Goal: Information Seeking & Learning: Learn about a topic

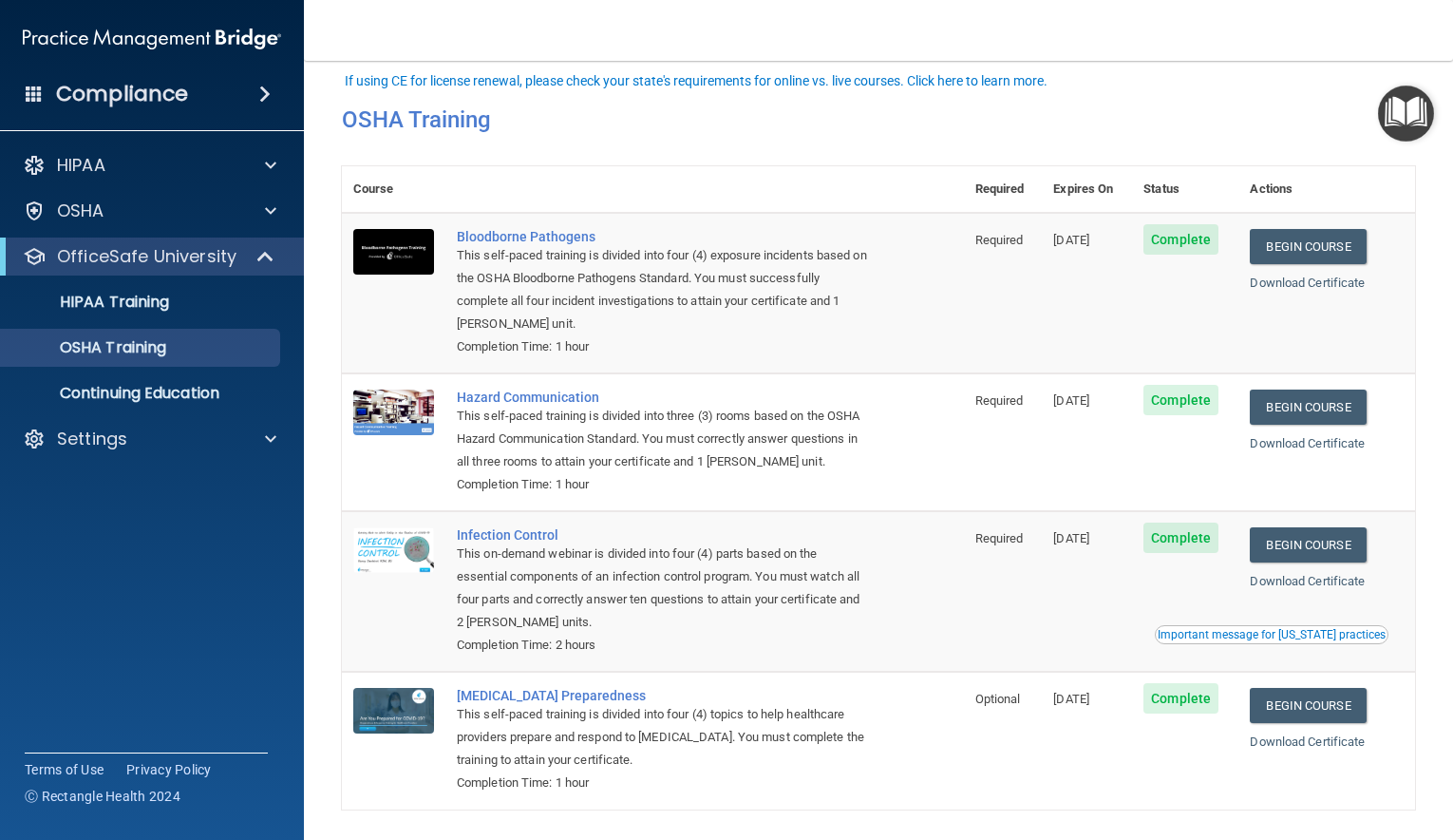
scroll to position [70, 0]
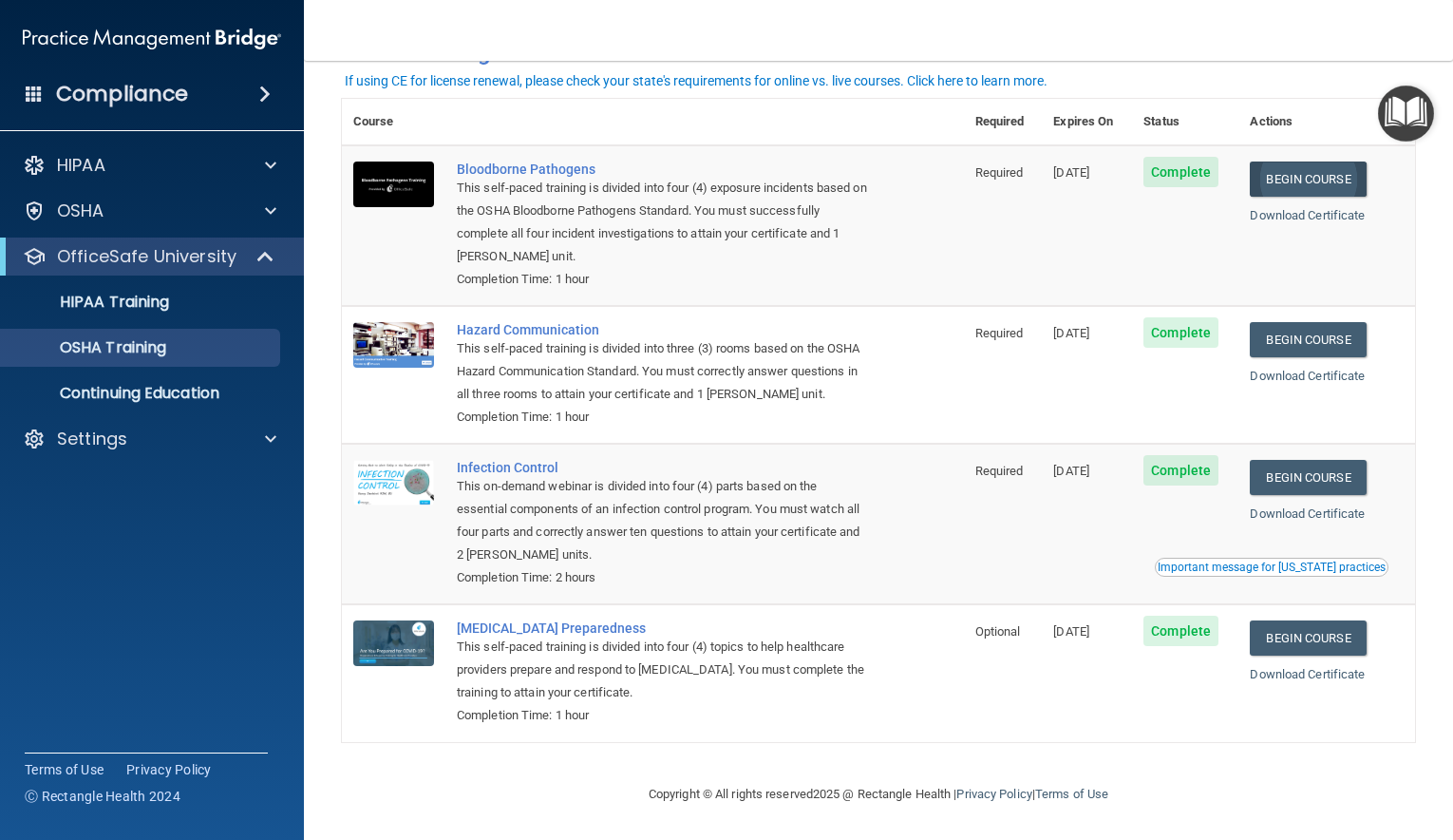
click at [1316, 180] on link "Begin Course" at bounding box center [1307, 180] width 115 height 36
click at [1301, 334] on link "Begin Course" at bounding box center [1307, 340] width 115 height 36
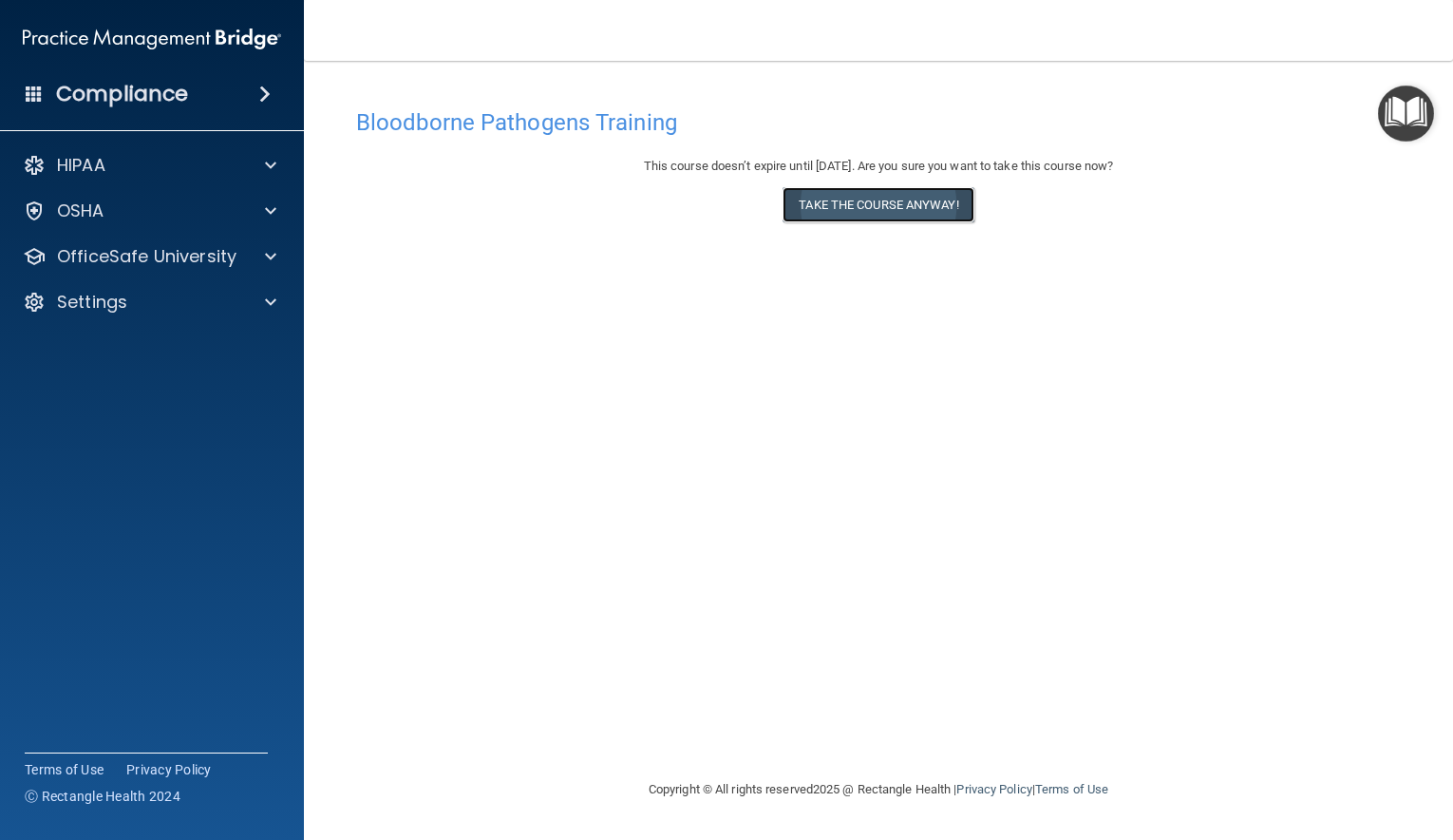
click at [803, 200] on button "Take the course anyway!" at bounding box center [878, 205] width 191 height 36
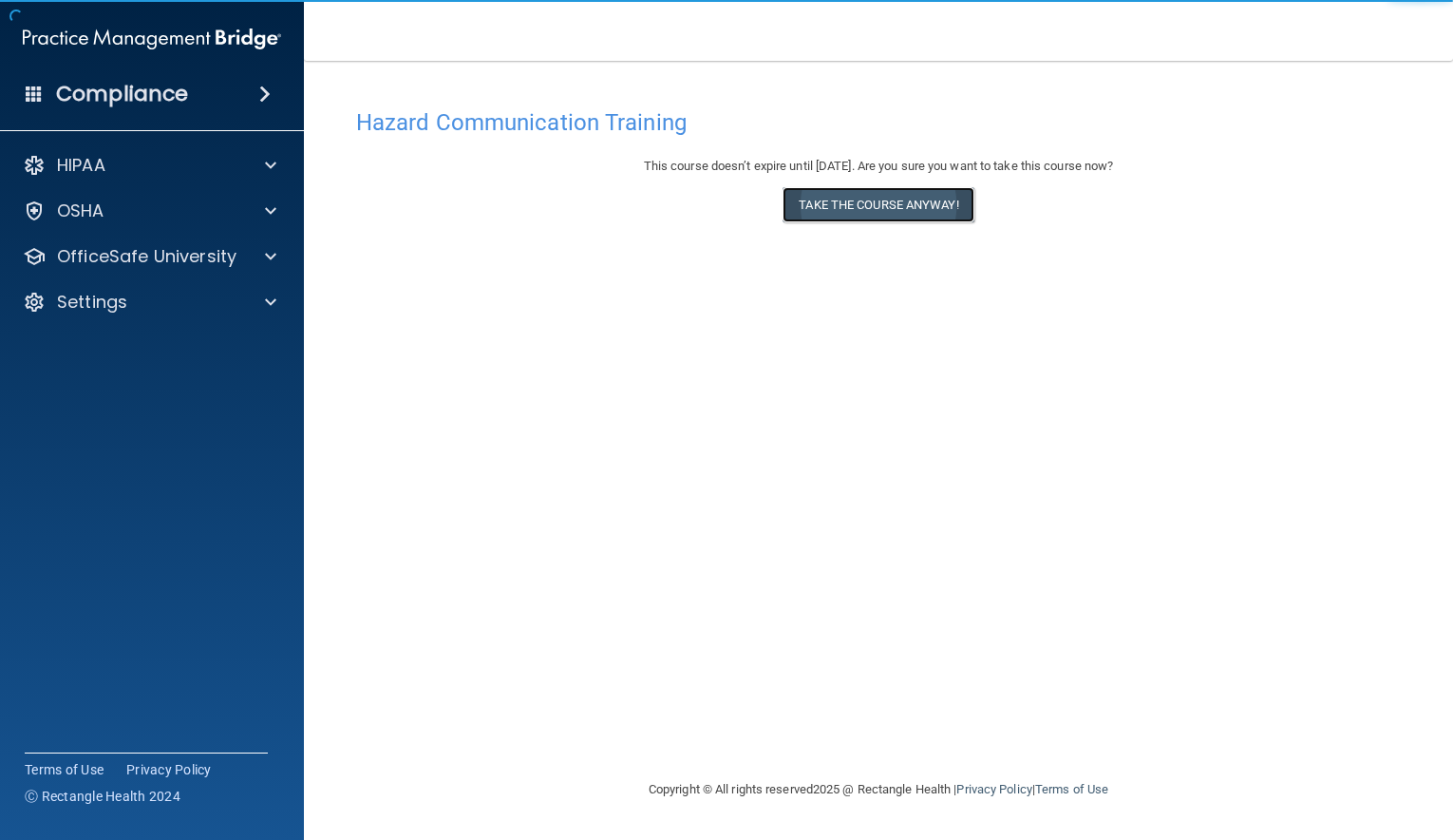
click at [866, 206] on button "Take the course anyway!" at bounding box center [878, 205] width 191 height 36
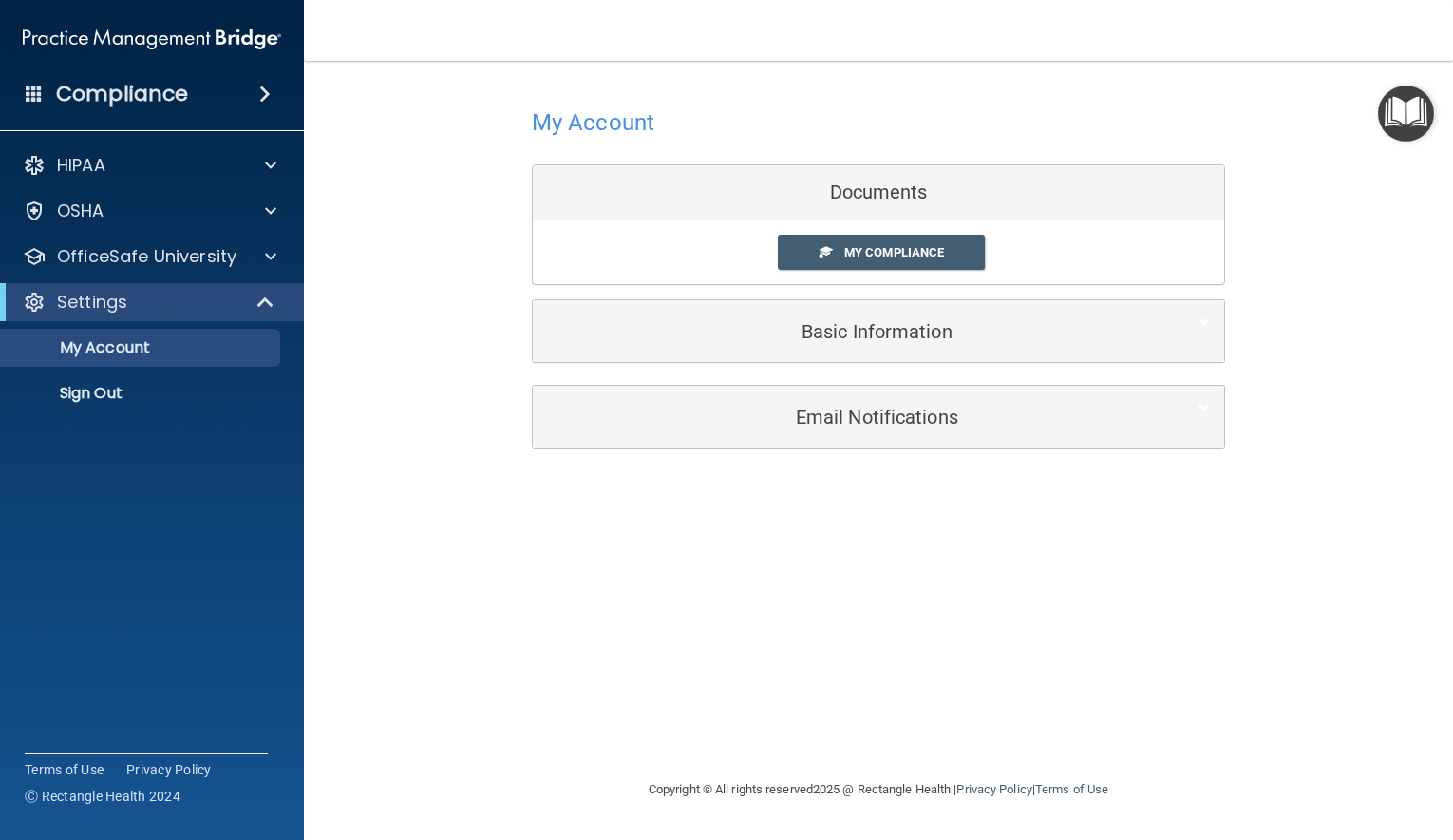
click at [872, 189] on div "Documents" at bounding box center [879, 192] width 691 height 55
click at [872, 257] on span "My Compliance" at bounding box center [893, 252] width 100 height 14
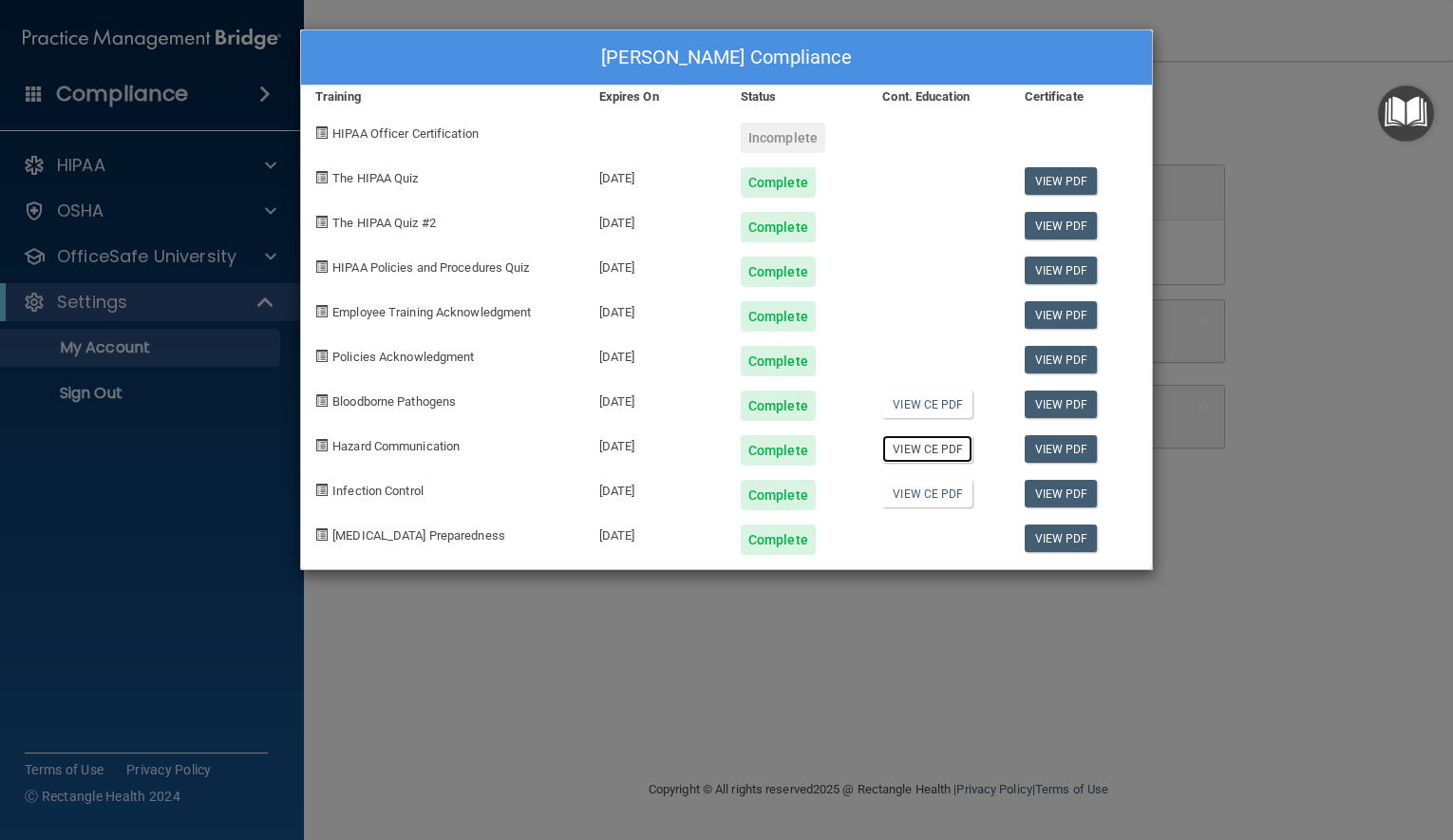
click at [939, 449] on link "View CE PDF" at bounding box center [927, 449] width 90 height 28
click at [414, 49] on div "[PERSON_NAME] Compliance" at bounding box center [726, 58] width 851 height 55
click at [410, 32] on div "[PERSON_NAME] Compliance" at bounding box center [726, 58] width 851 height 55
click at [107, 330] on div "Joni Stevens's Compliance Training Expires On Status Cont. Education Certificat…" at bounding box center [726, 420] width 1453 height 840
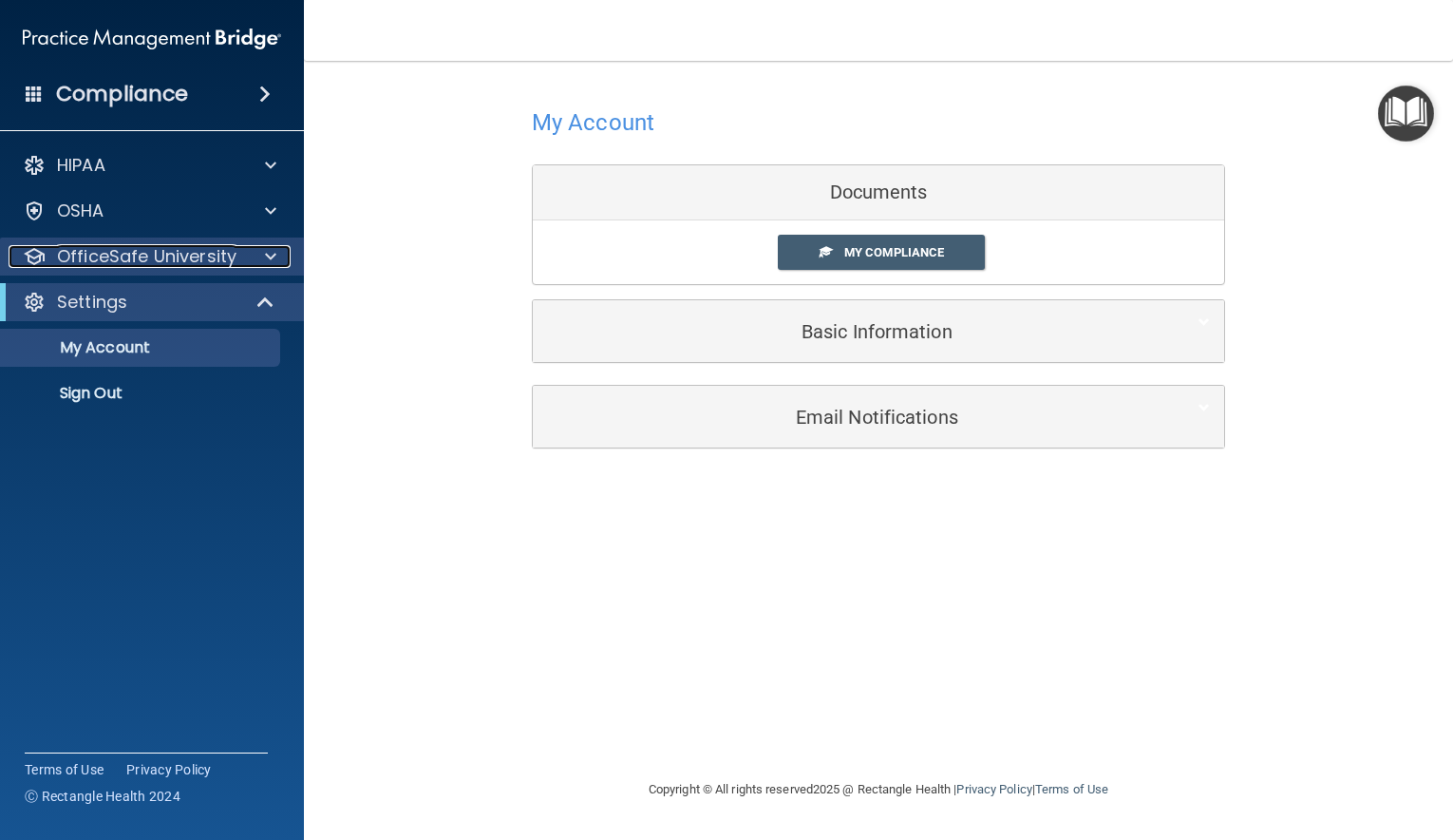
click at [263, 256] on div at bounding box center [268, 256] width 47 height 23
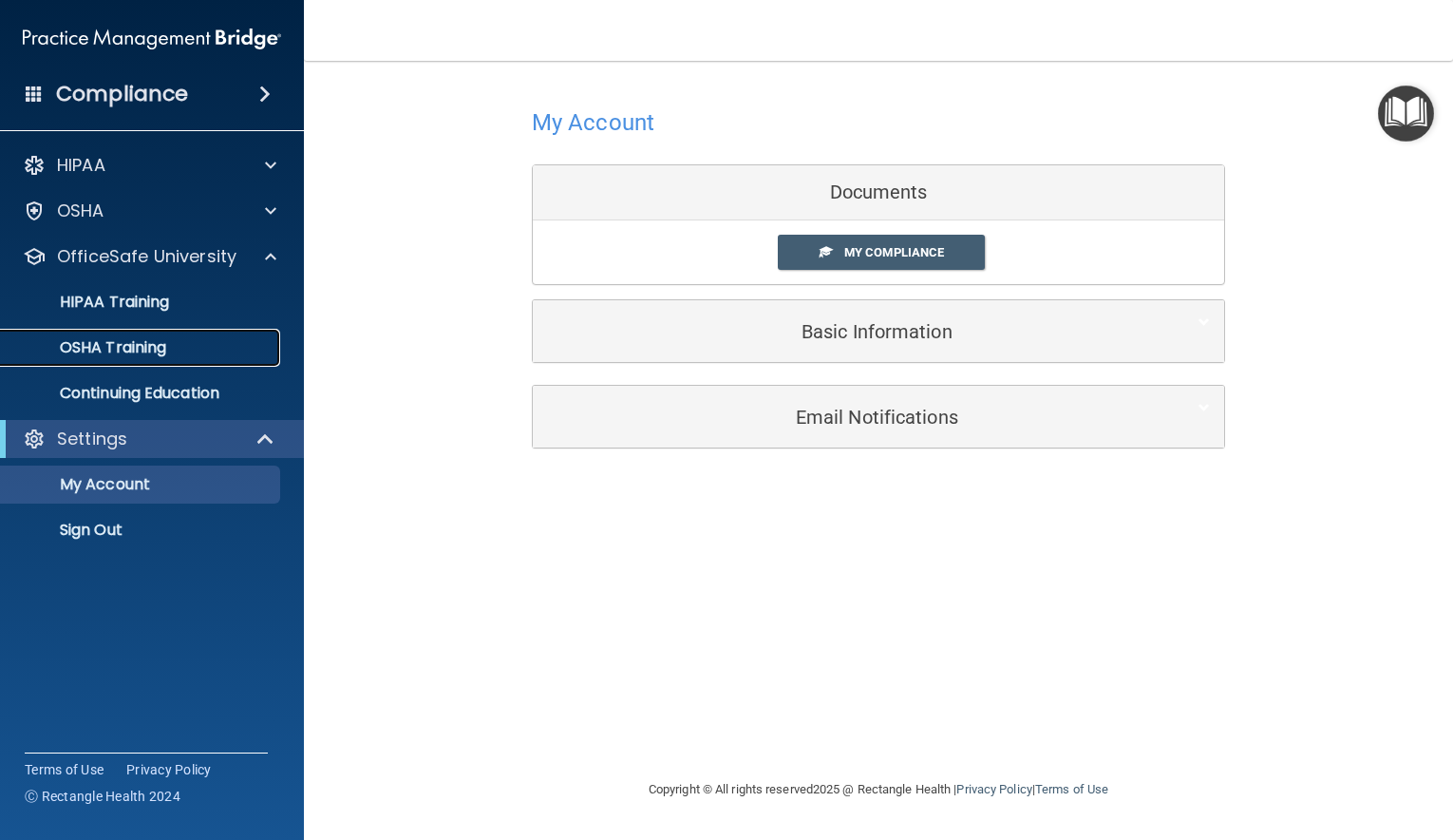
click at [115, 346] on p "OSHA Training" at bounding box center [90, 347] width 154 height 19
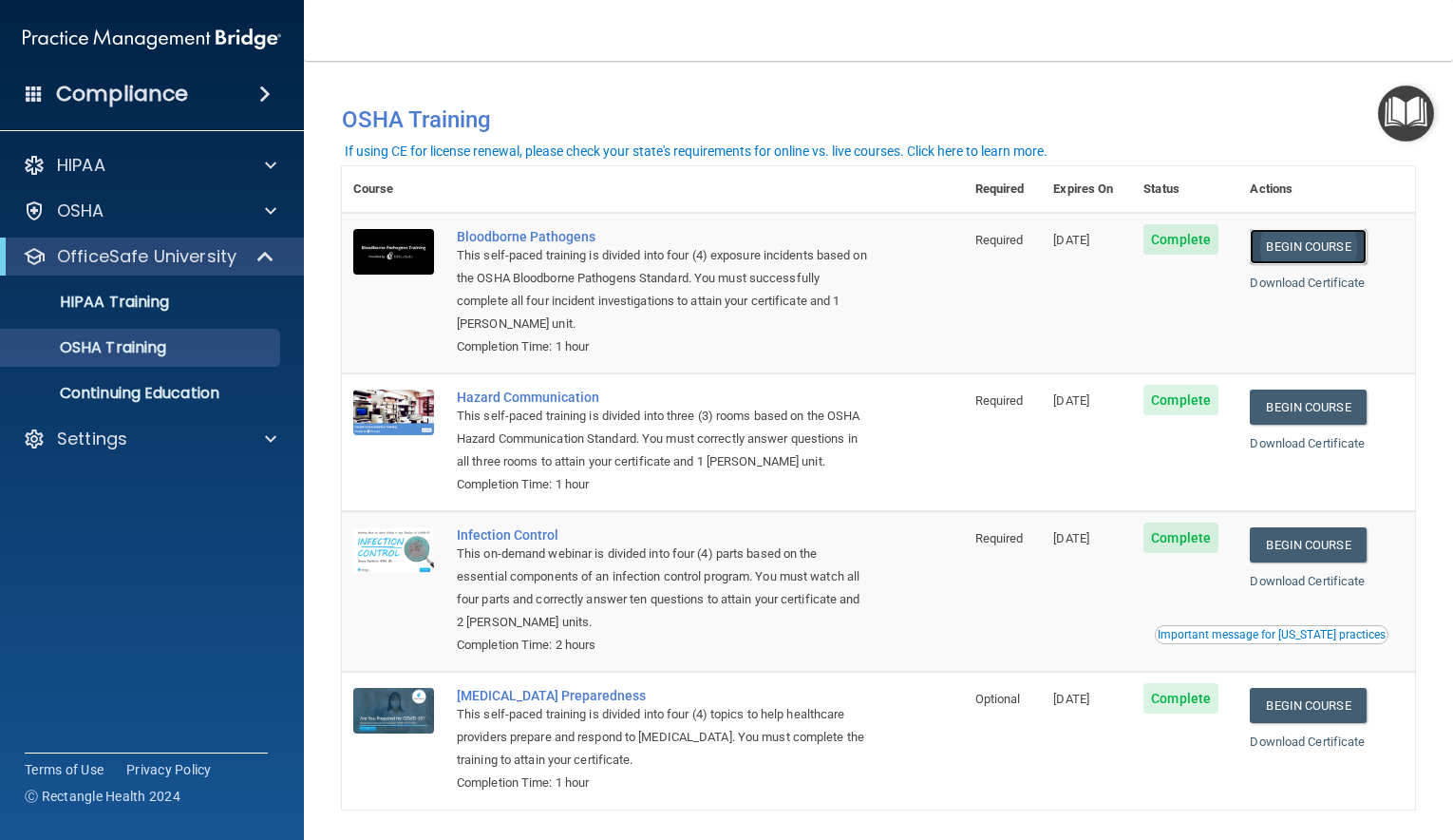
click at [1305, 245] on link "Begin Course" at bounding box center [1307, 247] width 115 height 36
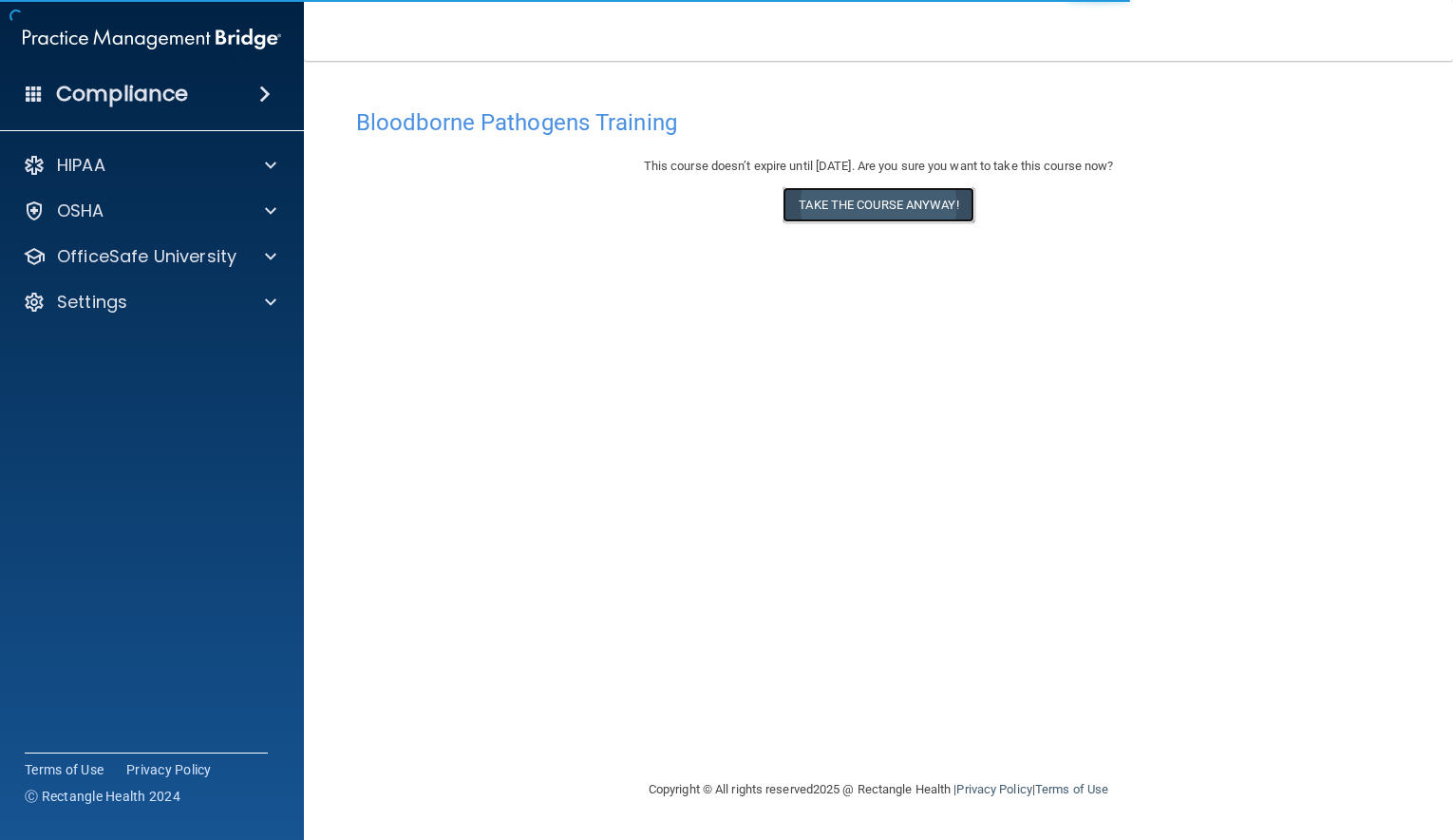
click at [919, 204] on button "Take the course anyway!" at bounding box center [878, 205] width 191 height 36
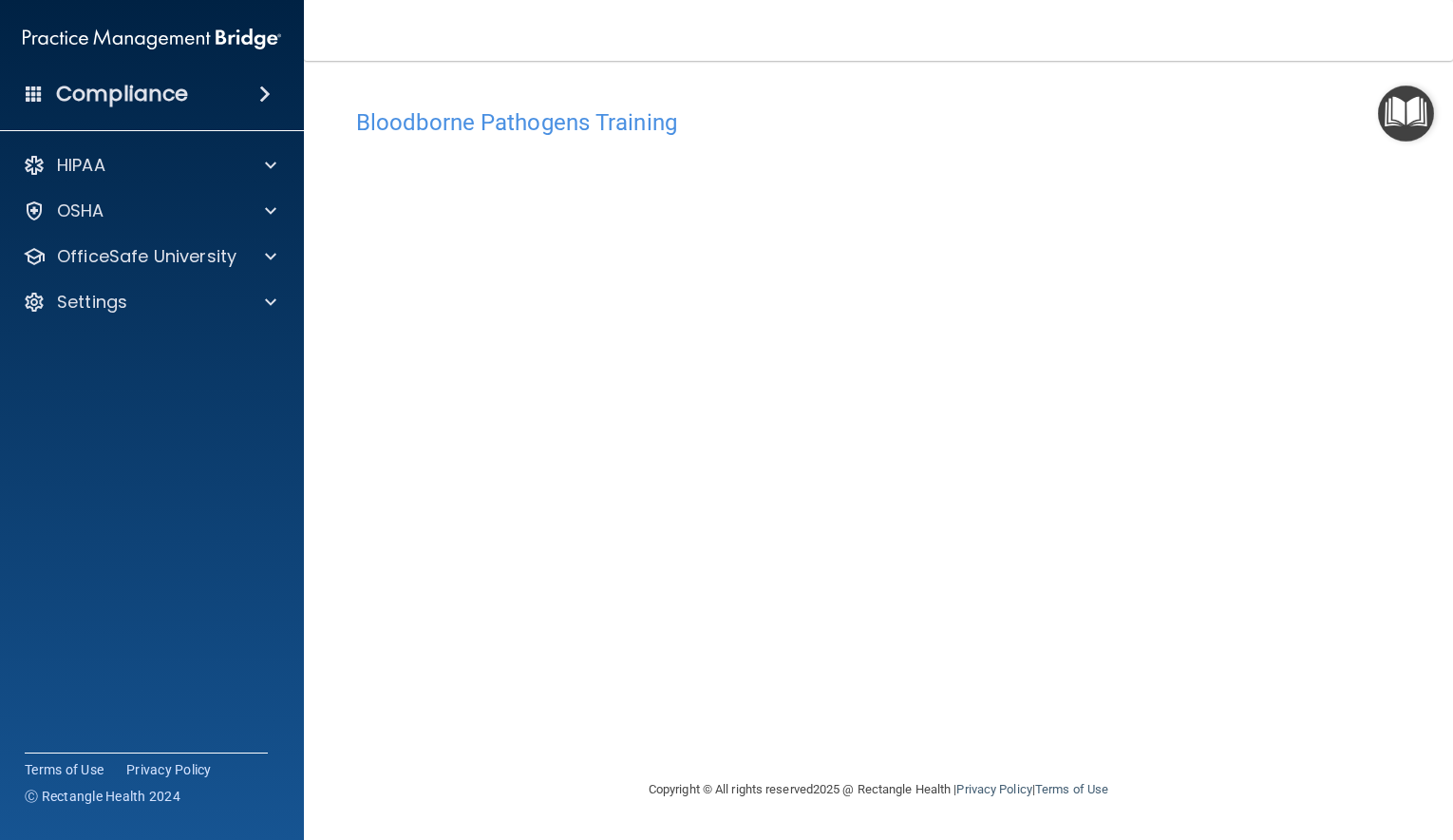
click at [1411, 94] on img "Open Resource Center" at bounding box center [1406, 114] width 56 height 56
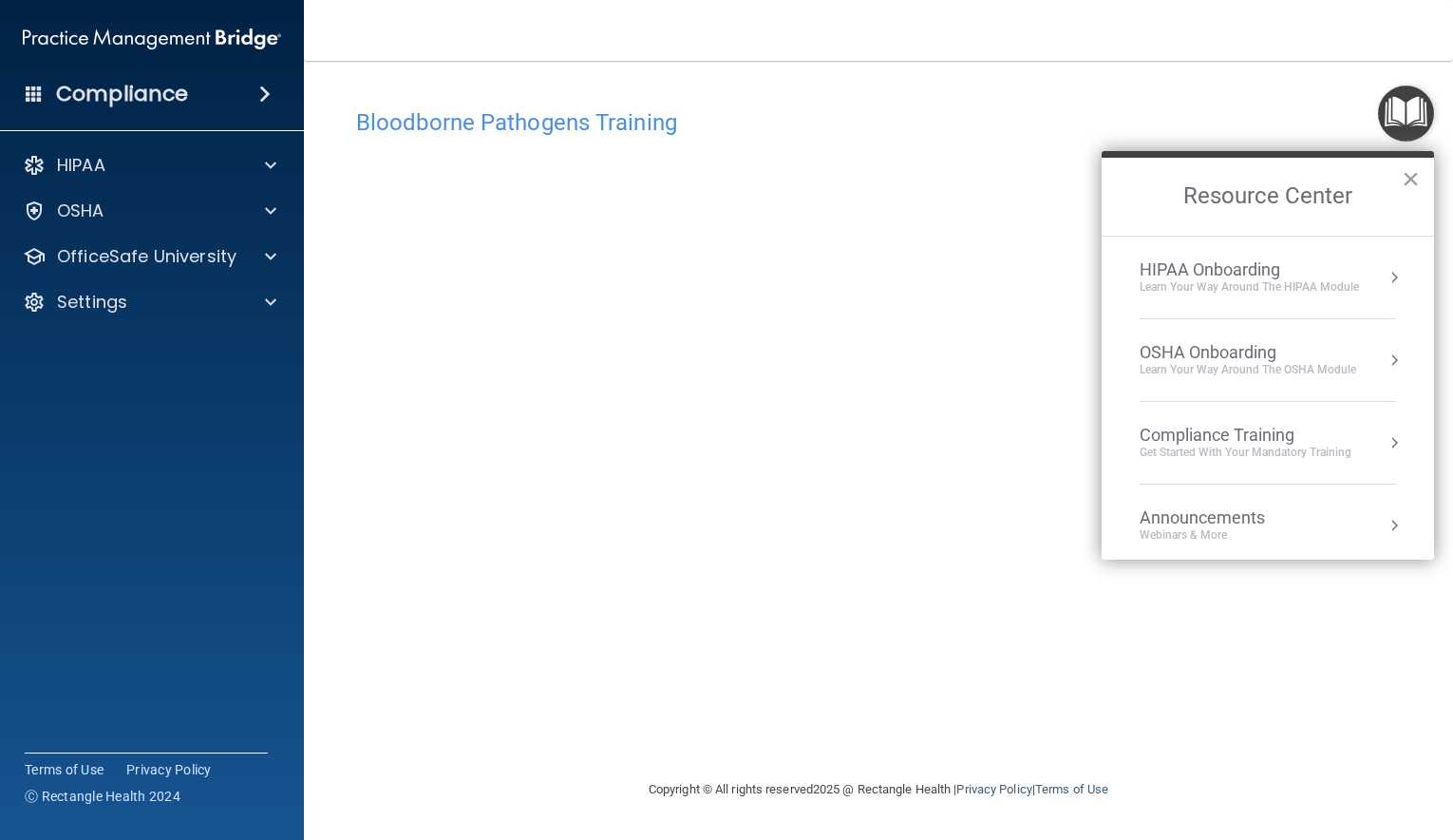
click at [1418, 178] on button "×" at bounding box center [1411, 178] width 18 height 31
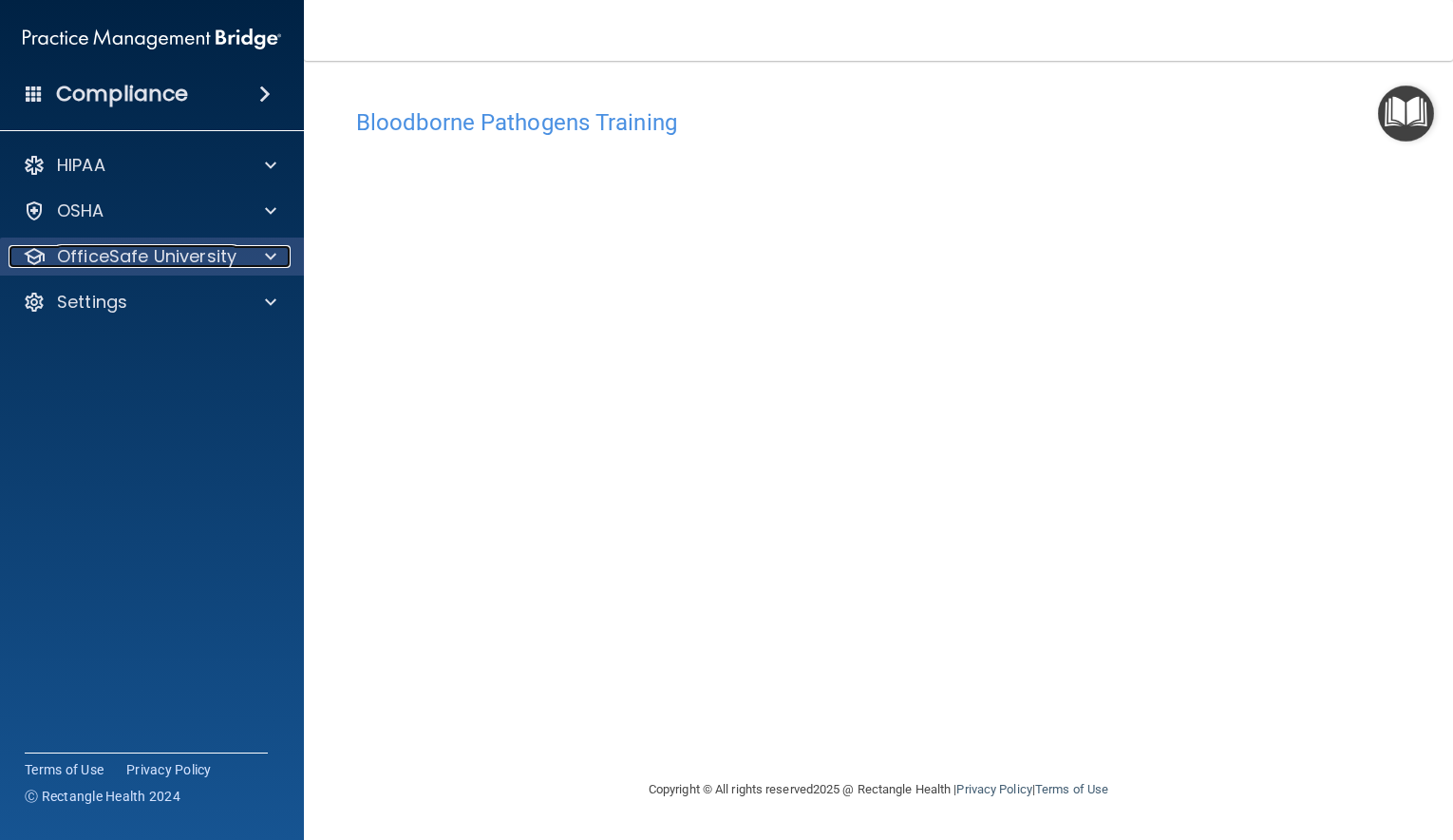
click at [272, 246] on span at bounding box center [270, 256] width 12 height 23
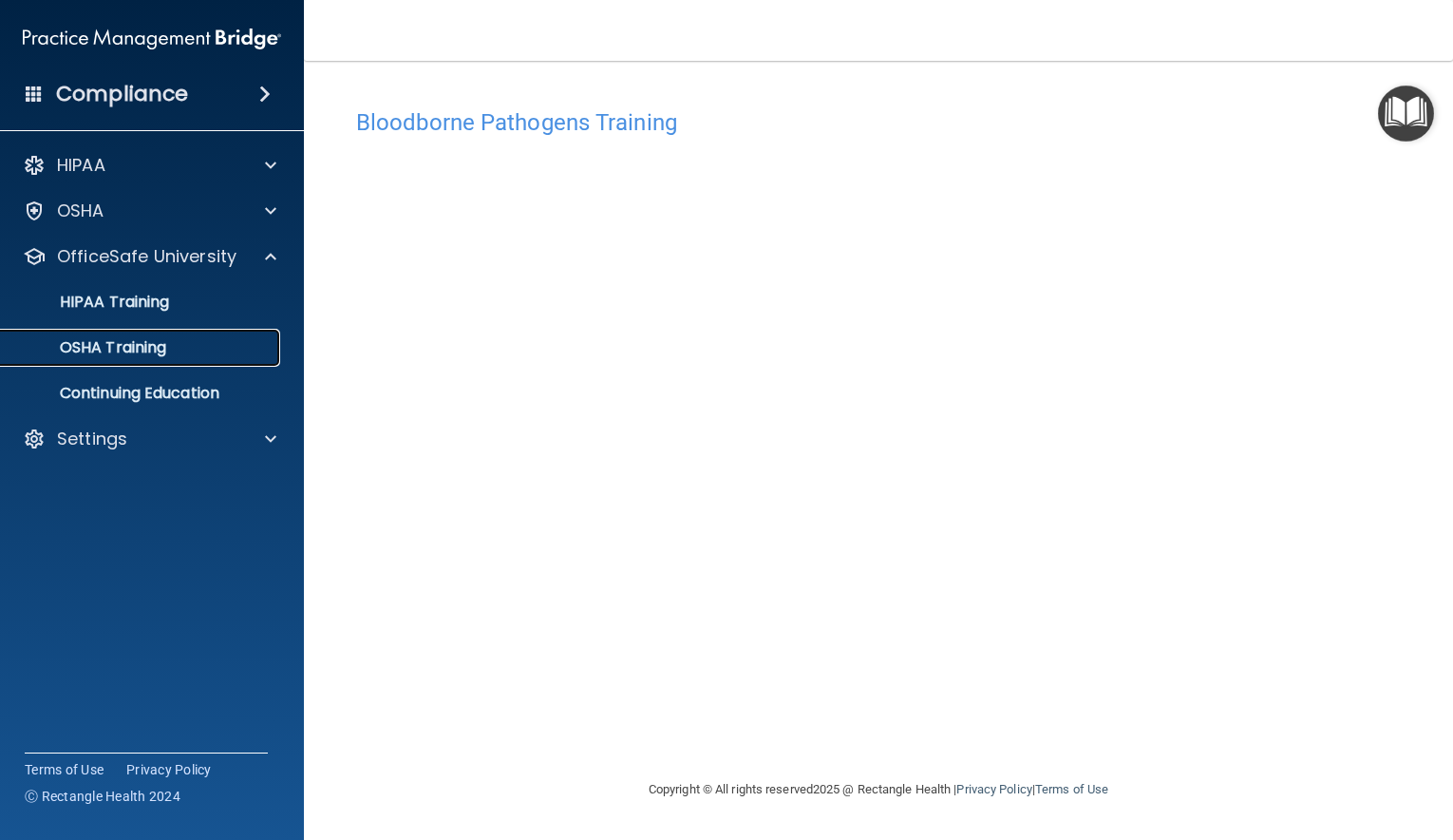
click at [126, 344] on p "OSHA Training" at bounding box center [90, 347] width 154 height 19
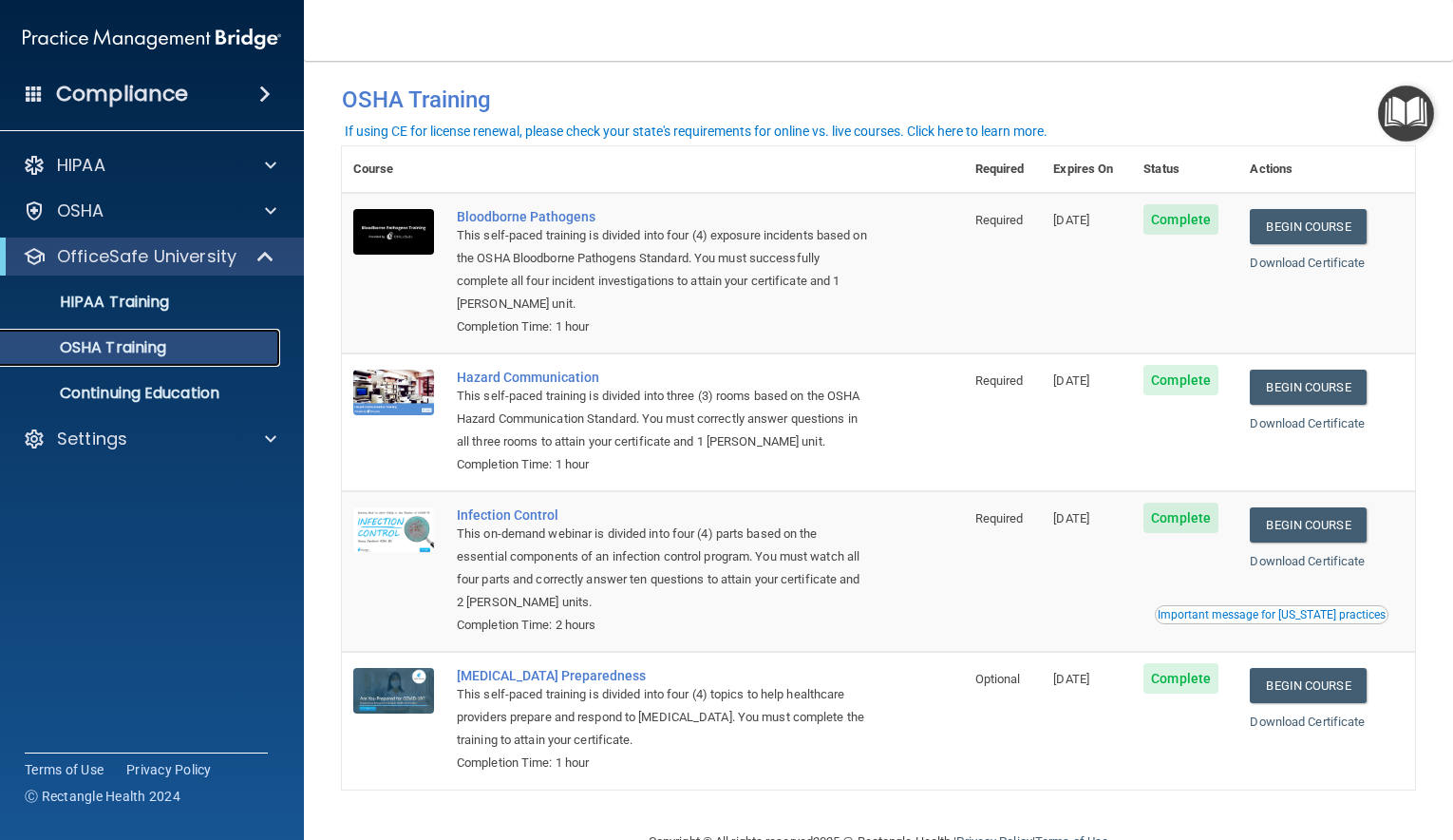
scroll to position [22, 0]
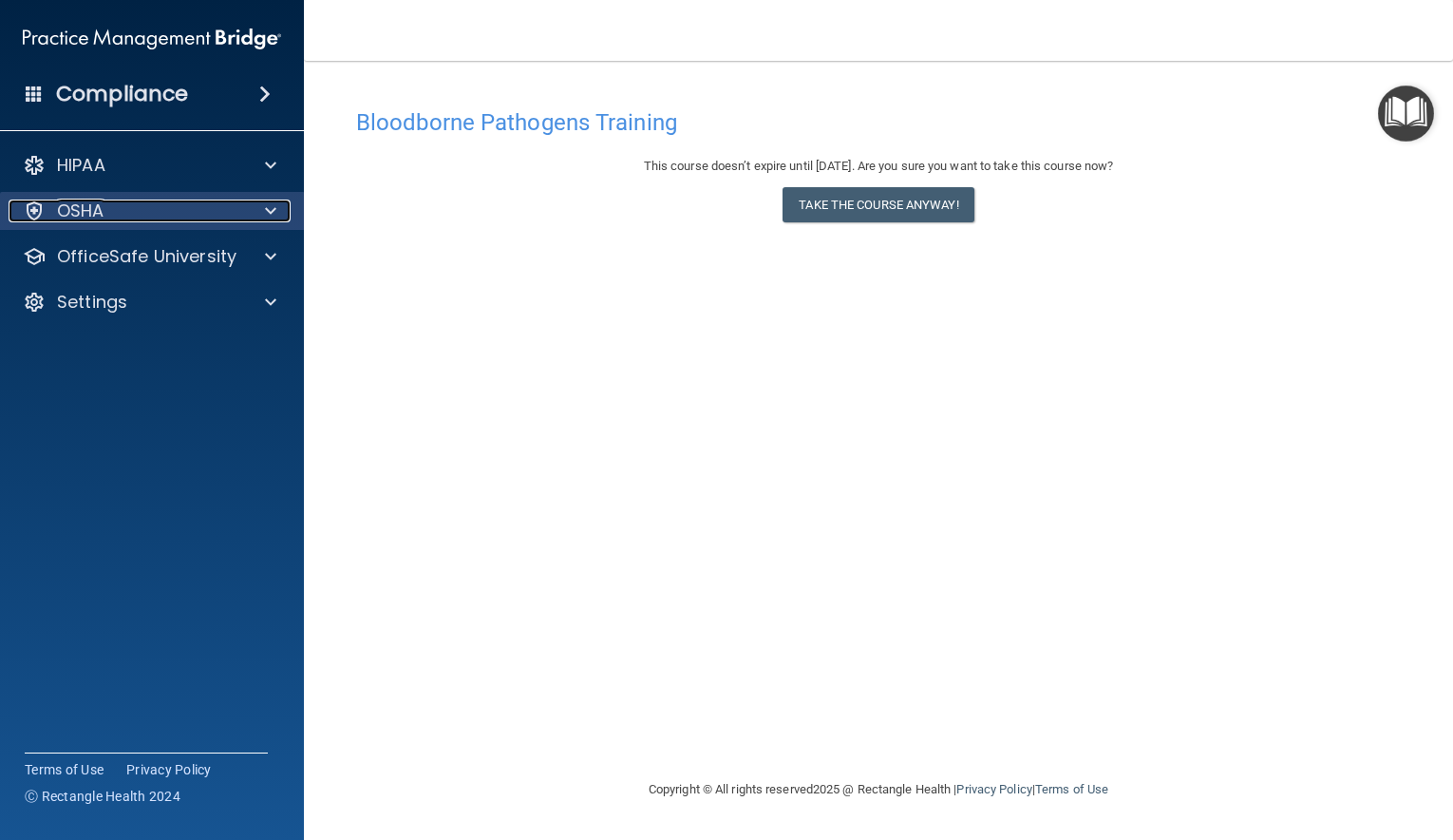
click at [273, 215] on span at bounding box center [270, 210] width 12 height 23
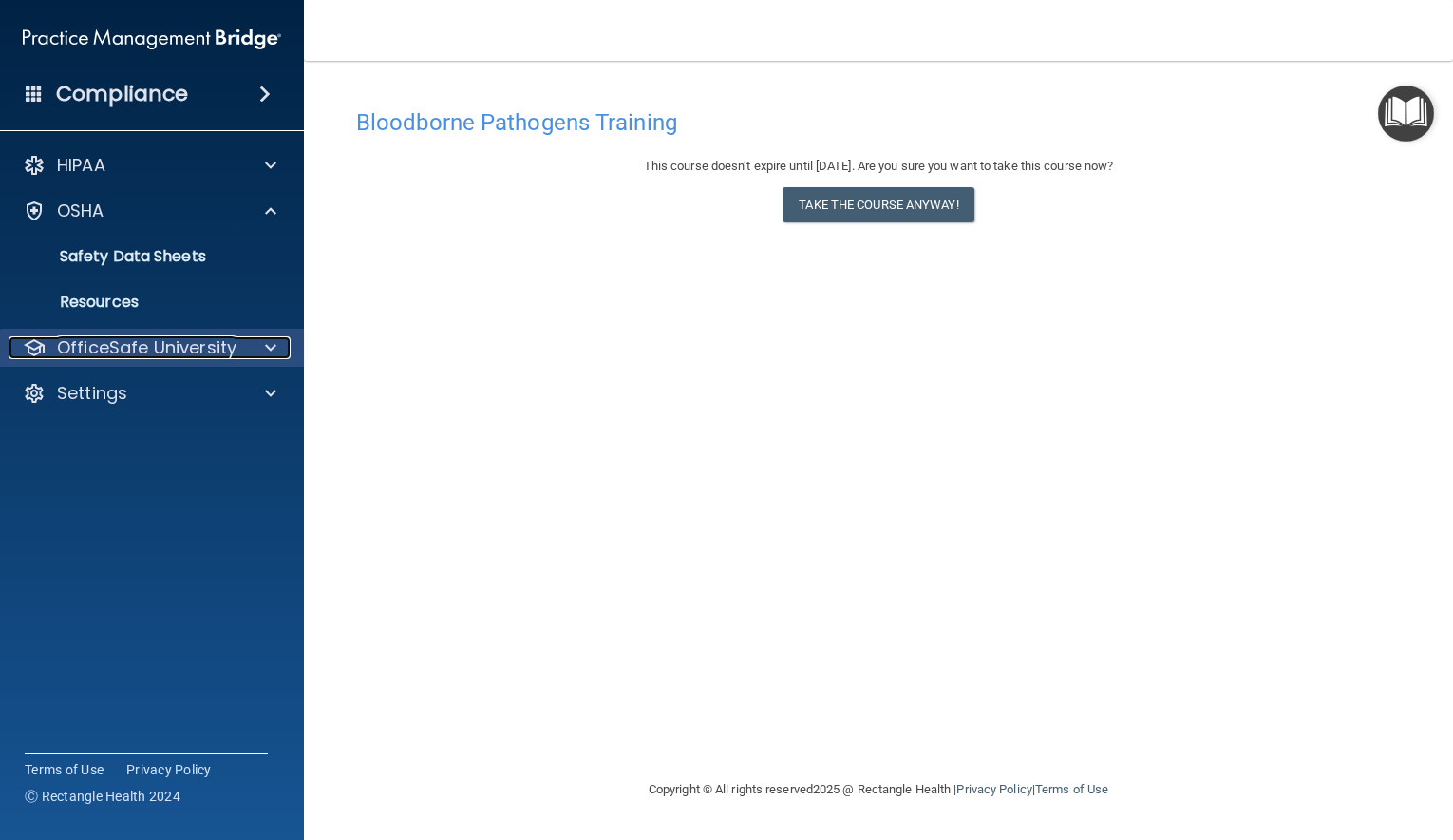
click at [258, 340] on div at bounding box center [268, 347] width 47 height 23
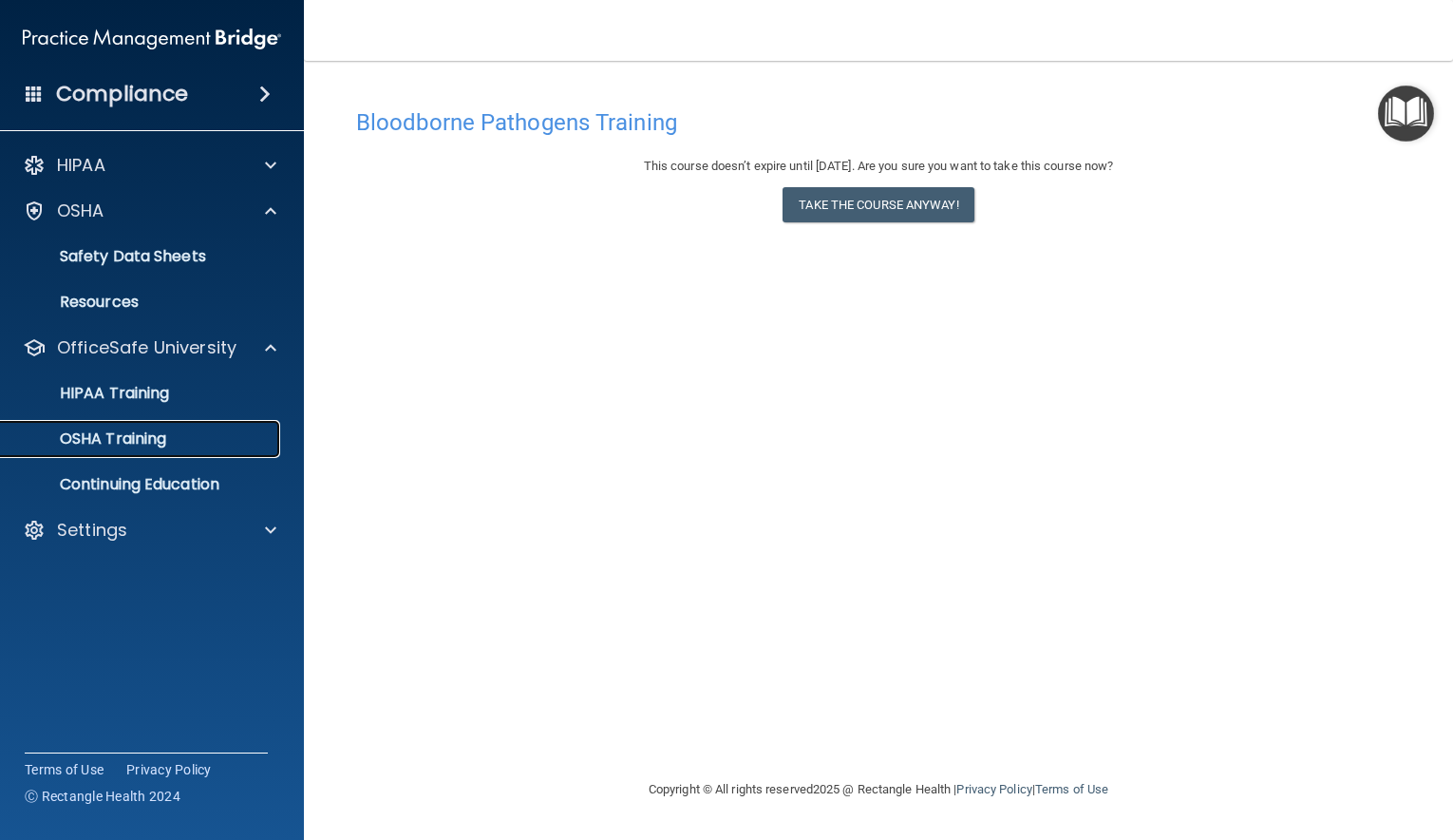
click at [132, 443] on p "OSHA Training" at bounding box center [90, 438] width 154 height 19
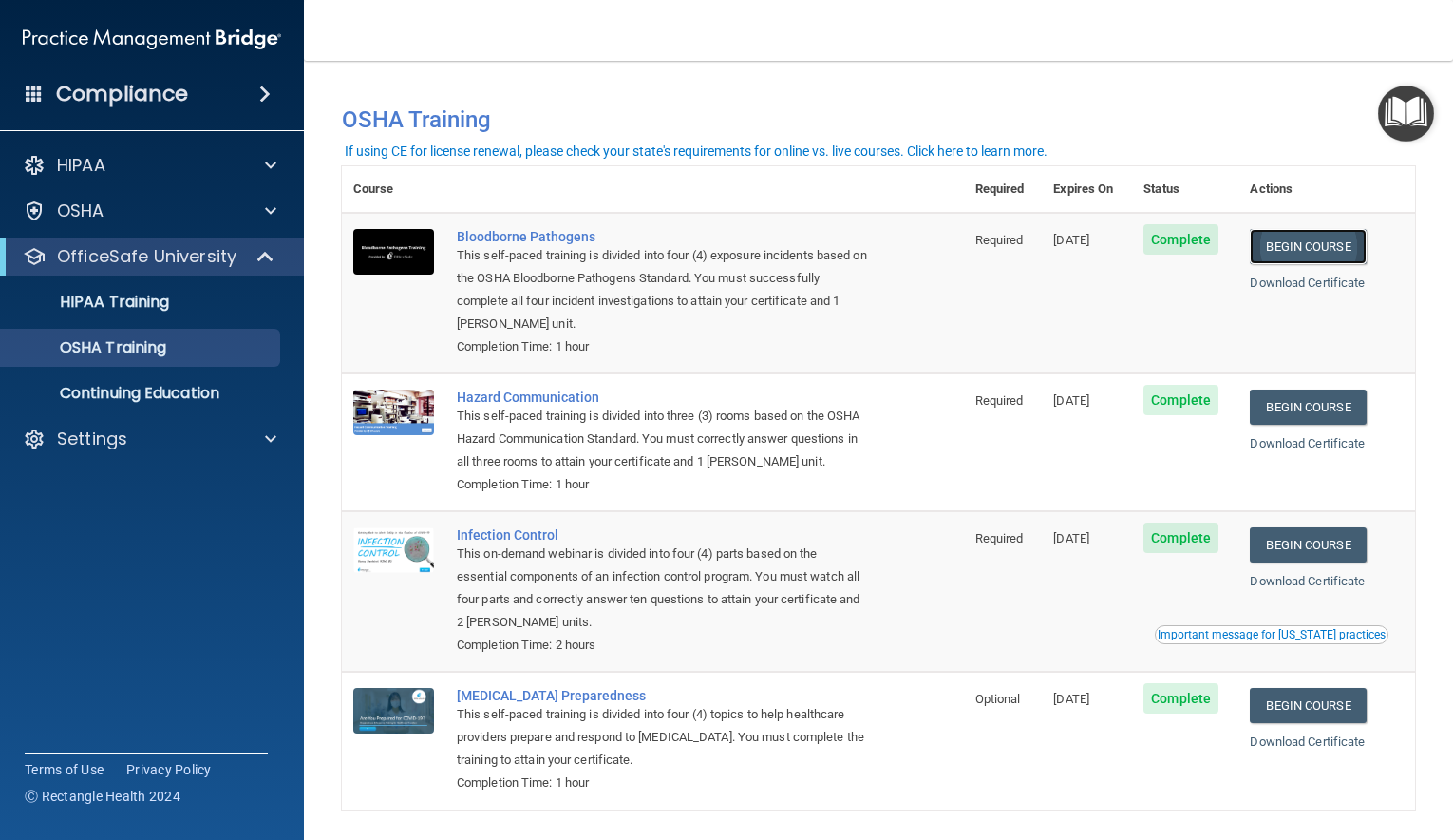
click at [1314, 249] on link "Begin Course" at bounding box center [1307, 247] width 115 height 36
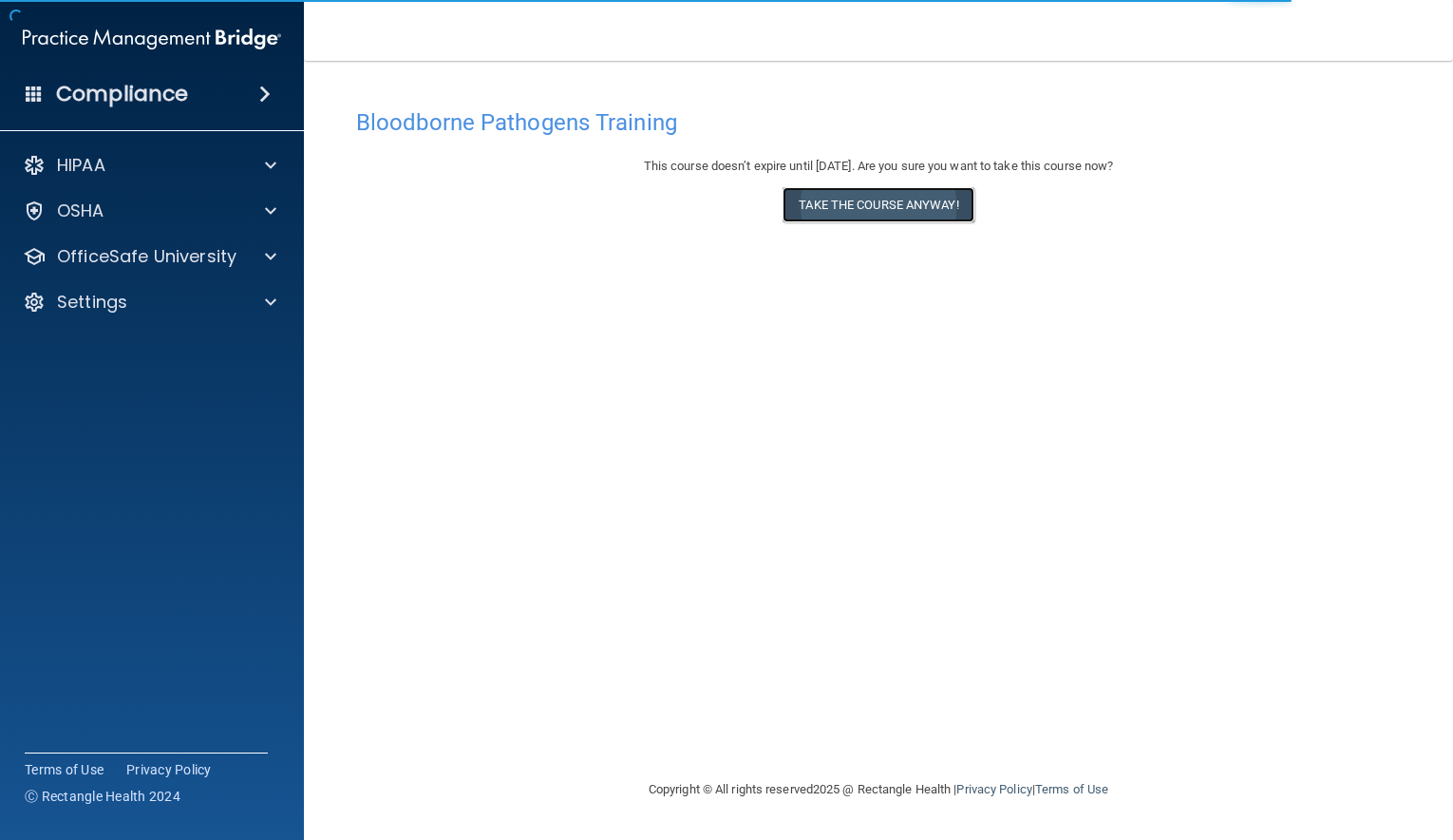
click at [920, 191] on button "Take the course anyway!" at bounding box center [878, 205] width 191 height 36
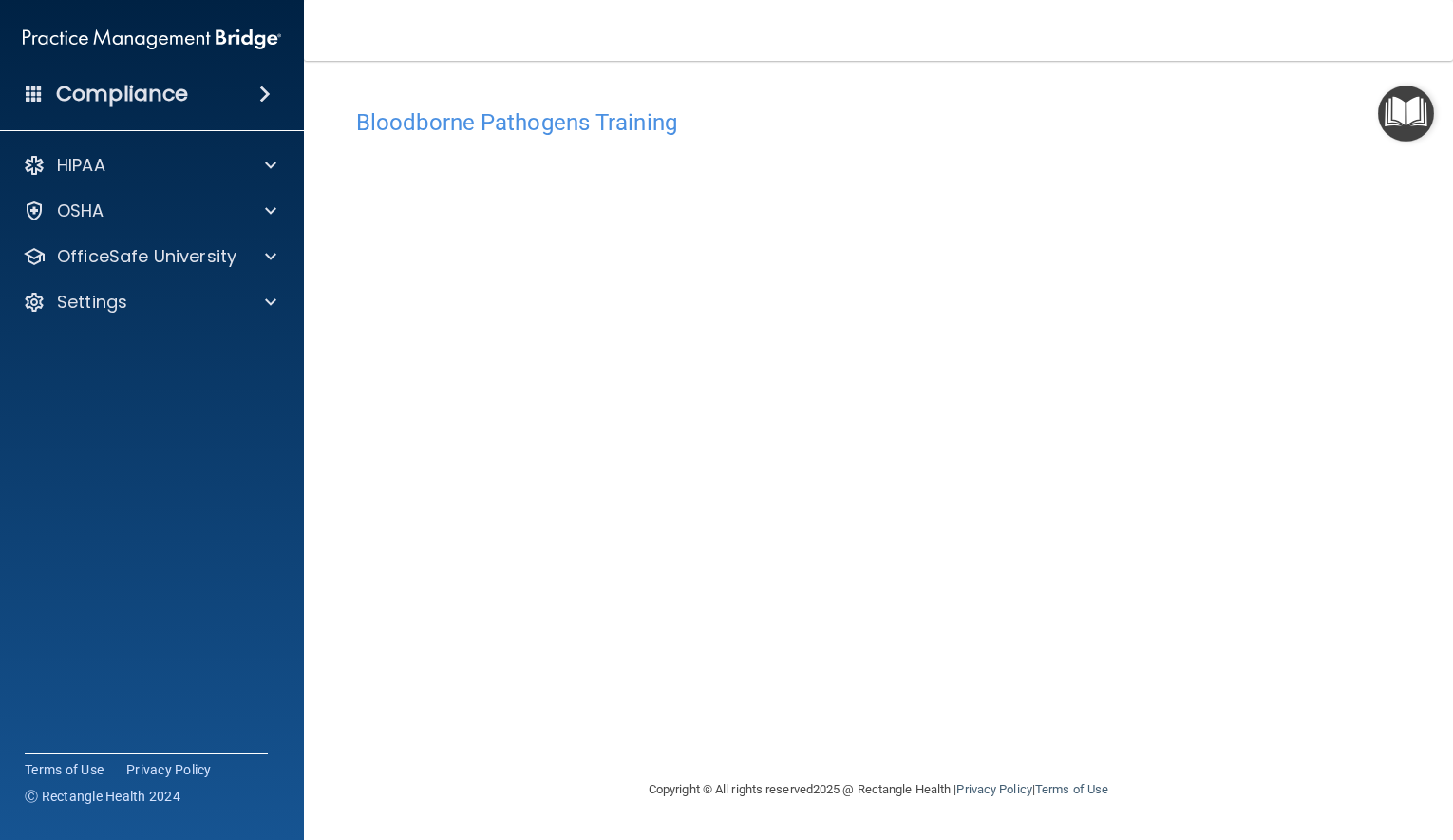
click at [1395, 118] on img "Open Resource Center" at bounding box center [1406, 114] width 56 height 56
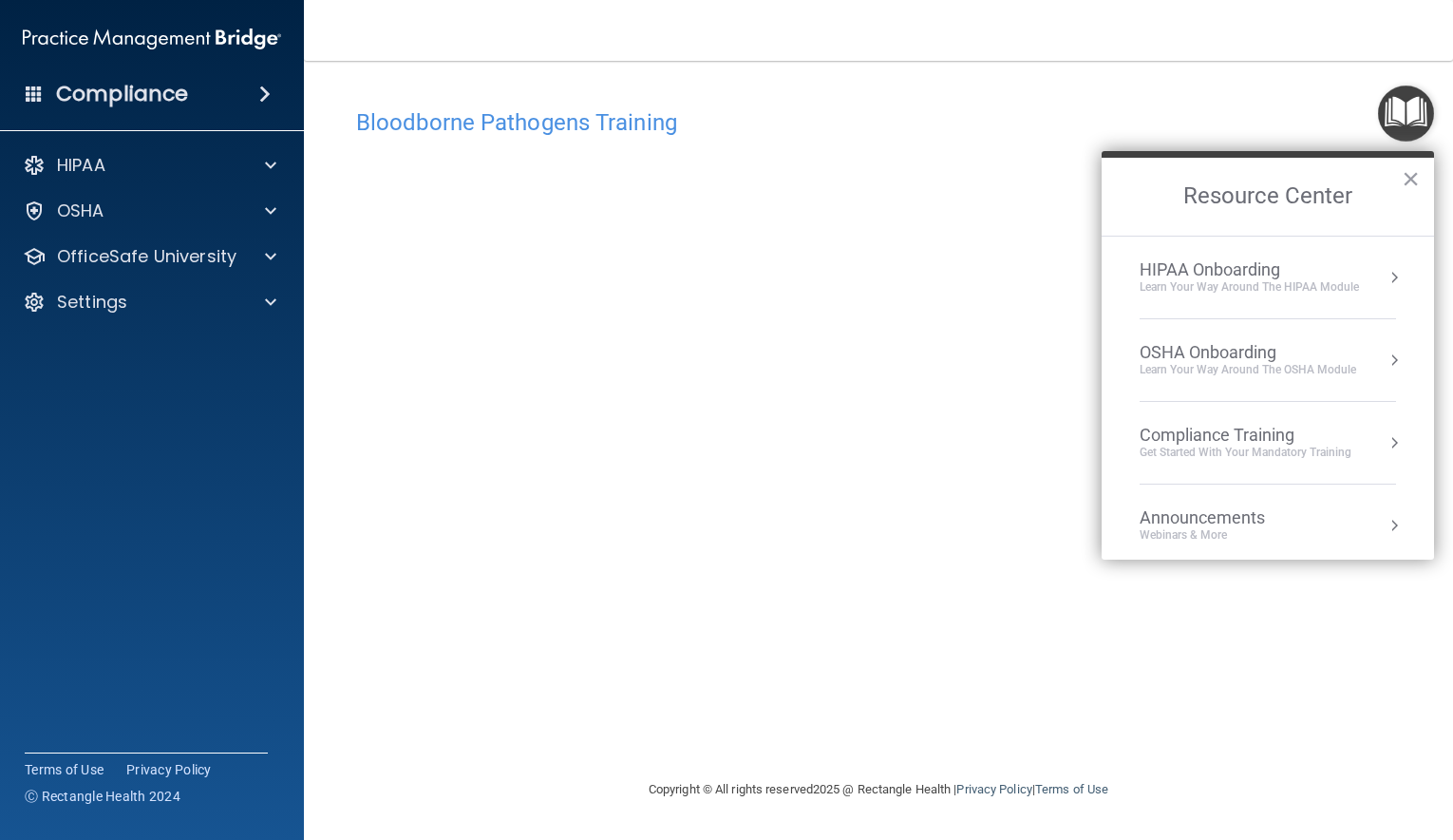
click at [1266, 367] on div "Learn your way around the OSHA module" at bounding box center [1248, 370] width 216 height 16
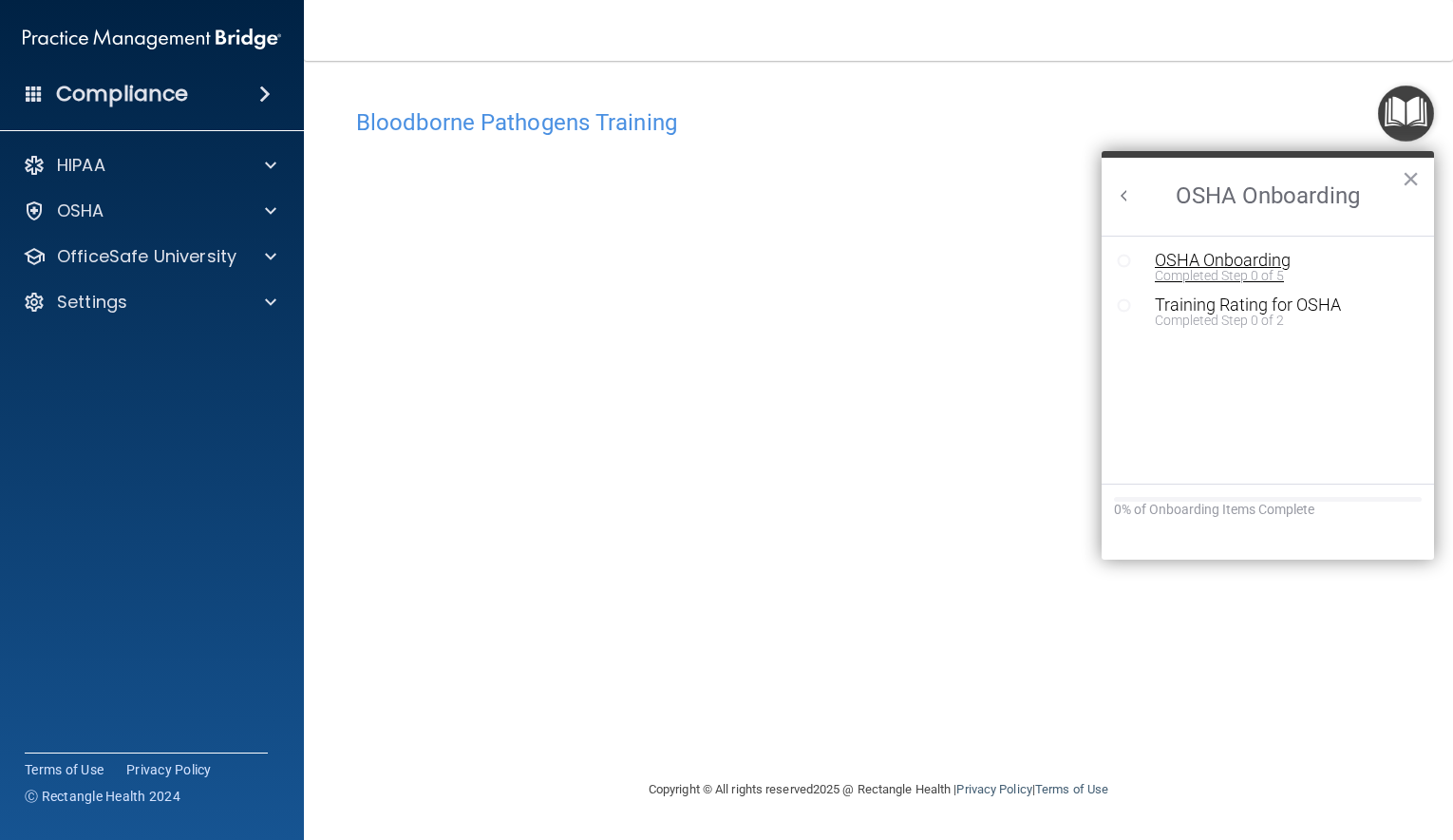
click at [1229, 263] on div "OSHA Onboarding" at bounding box center [1282, 260] width 255 height 17
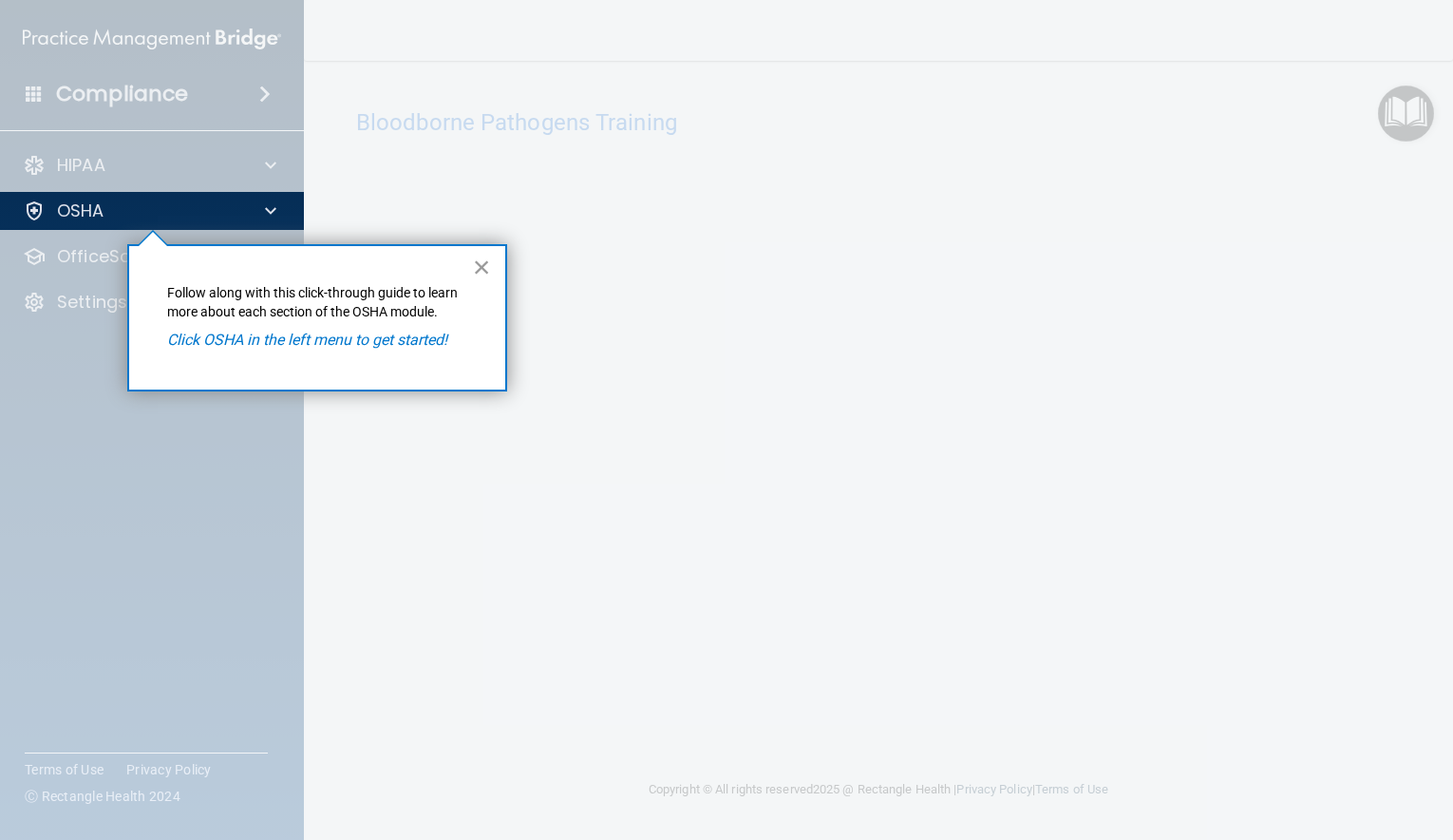
click at [477, 267] on button "×" at bounding box center [482, 267] width 18 height 31
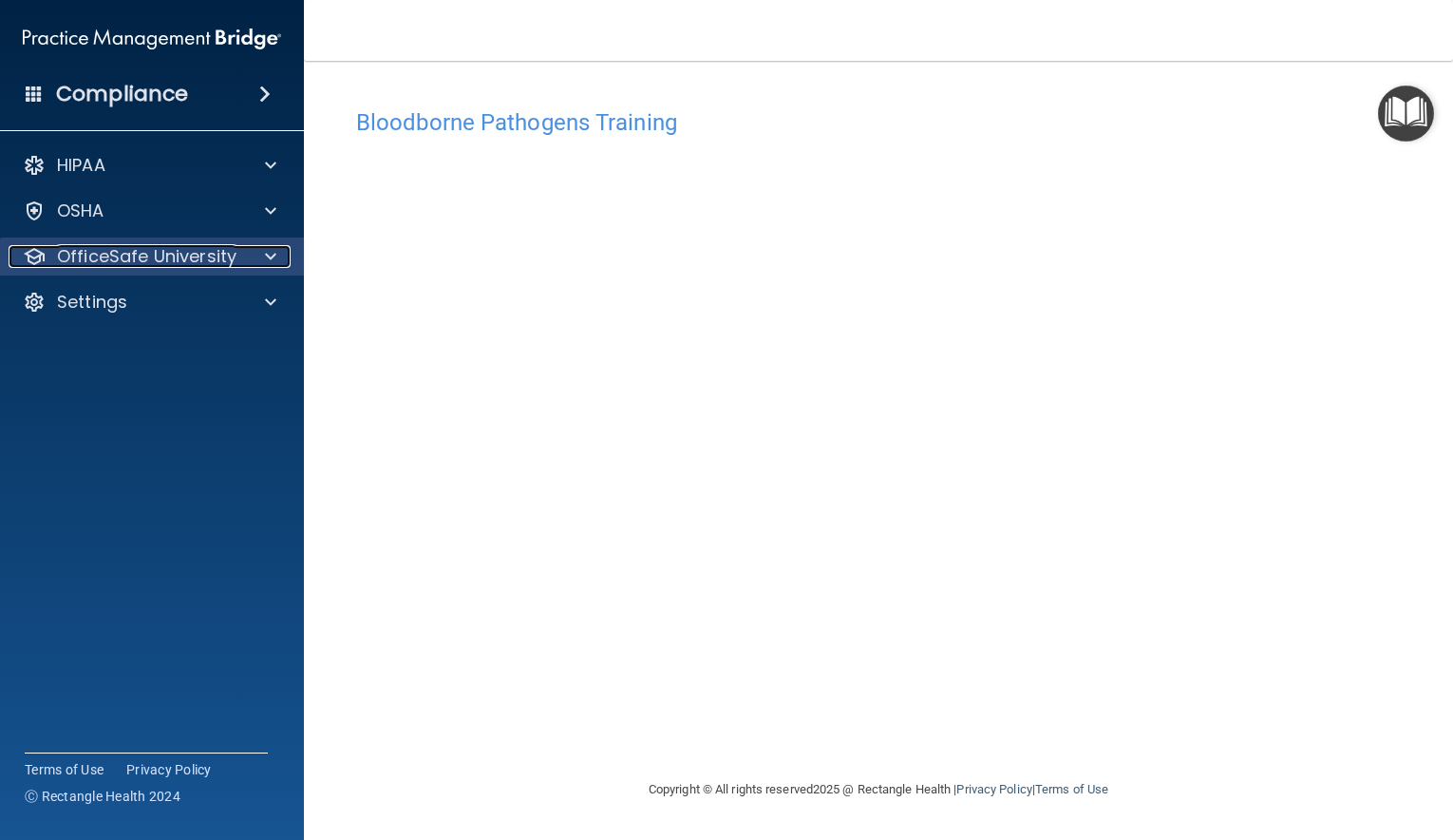
click at [167, 257] on p "OfficeSafe University" at bounding box center [147, 256] width 180 height 23
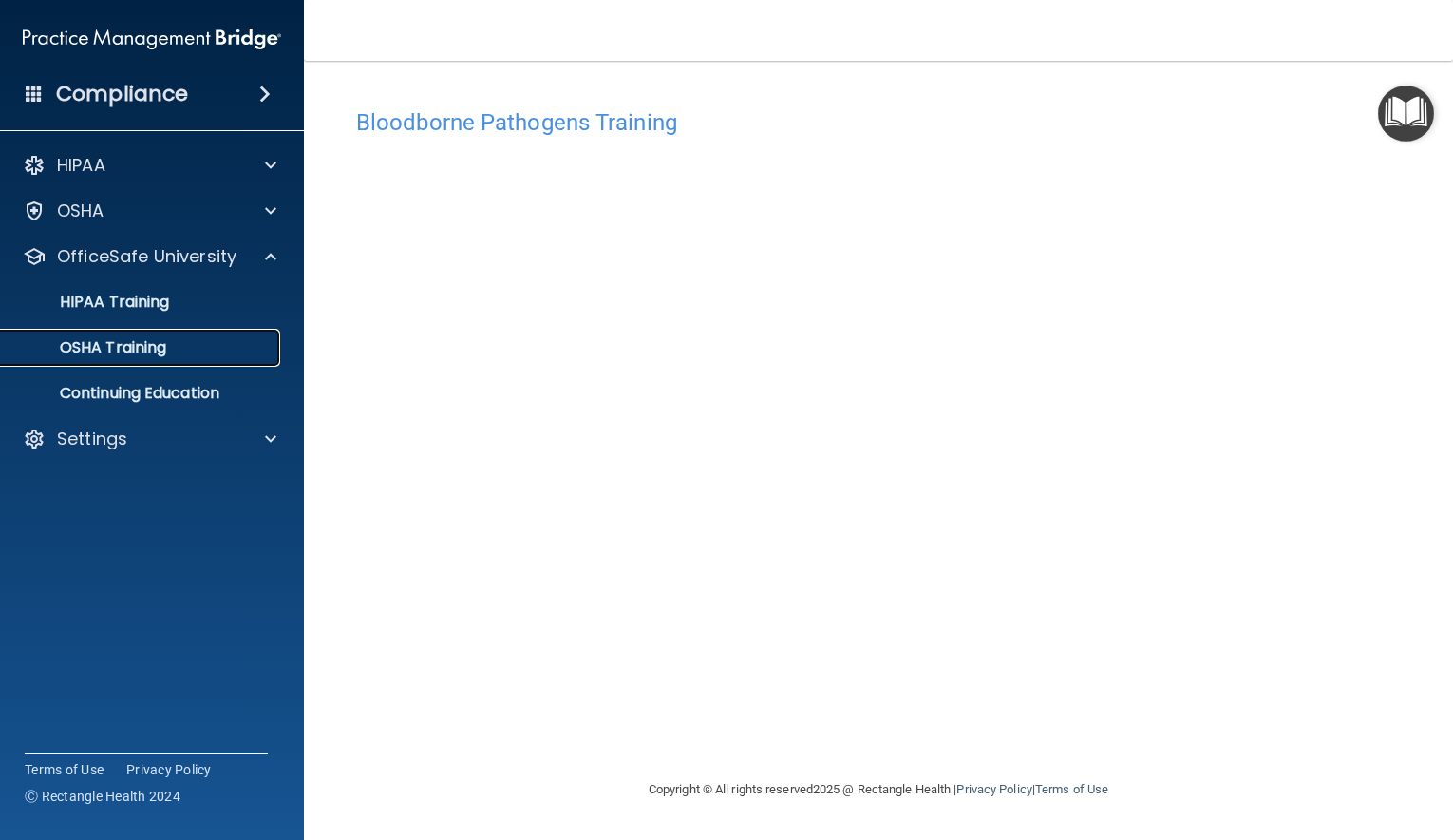
click at [126, 353] on p "OSHA Training" at bounding box center [90, 347] width 154 height 19
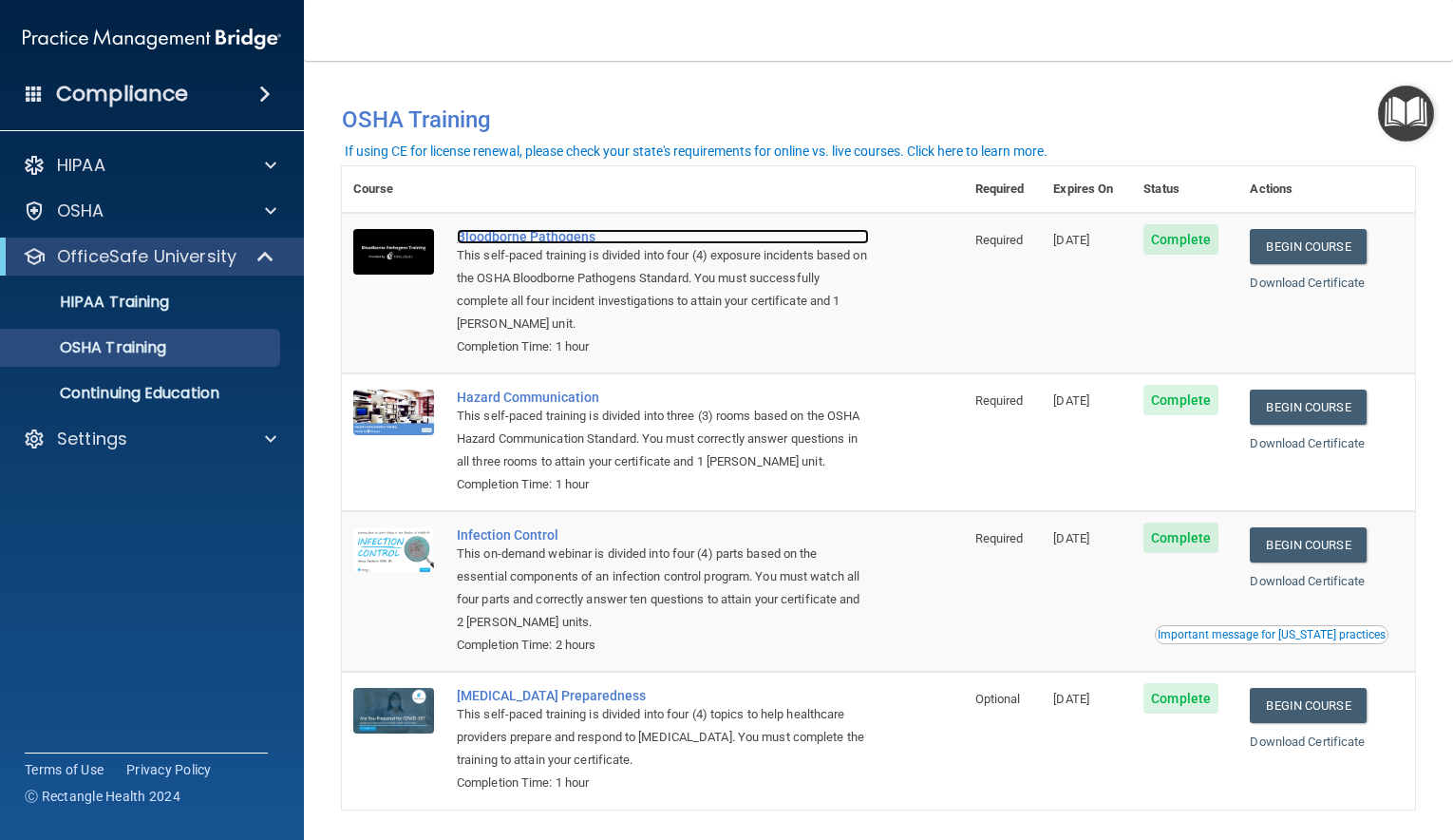
click at [549, 244] on div "Bloodborne Pathogens" at bounding box center [663, 236] width 413 height 15
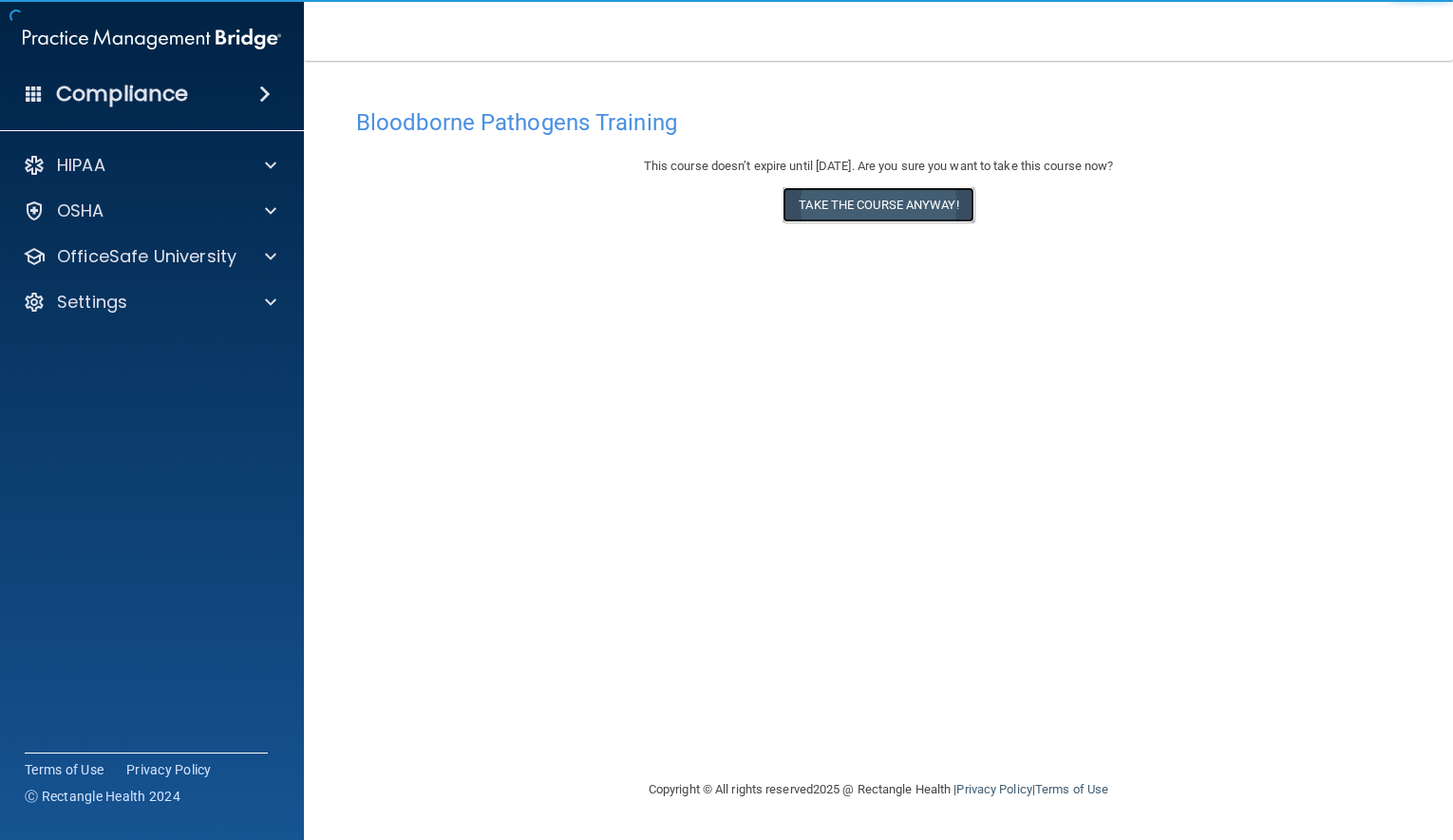
click at [835, 206] on button "Take the course anyway!" at bounding box center [878, 205] width 191 height 36
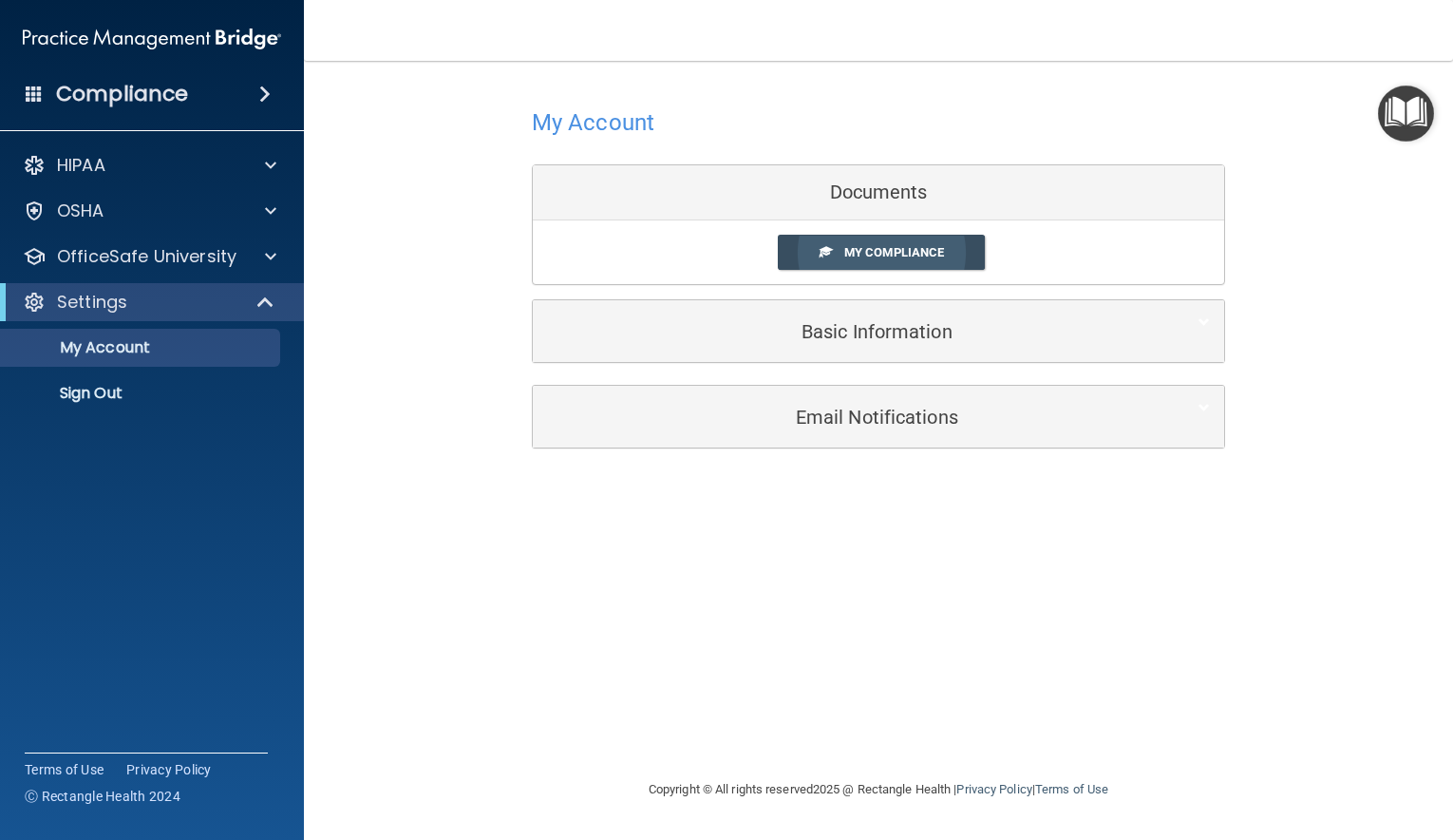
click at [889, 251] on span "My Compliance" at bounding box center [893, 252] width 100 height 14
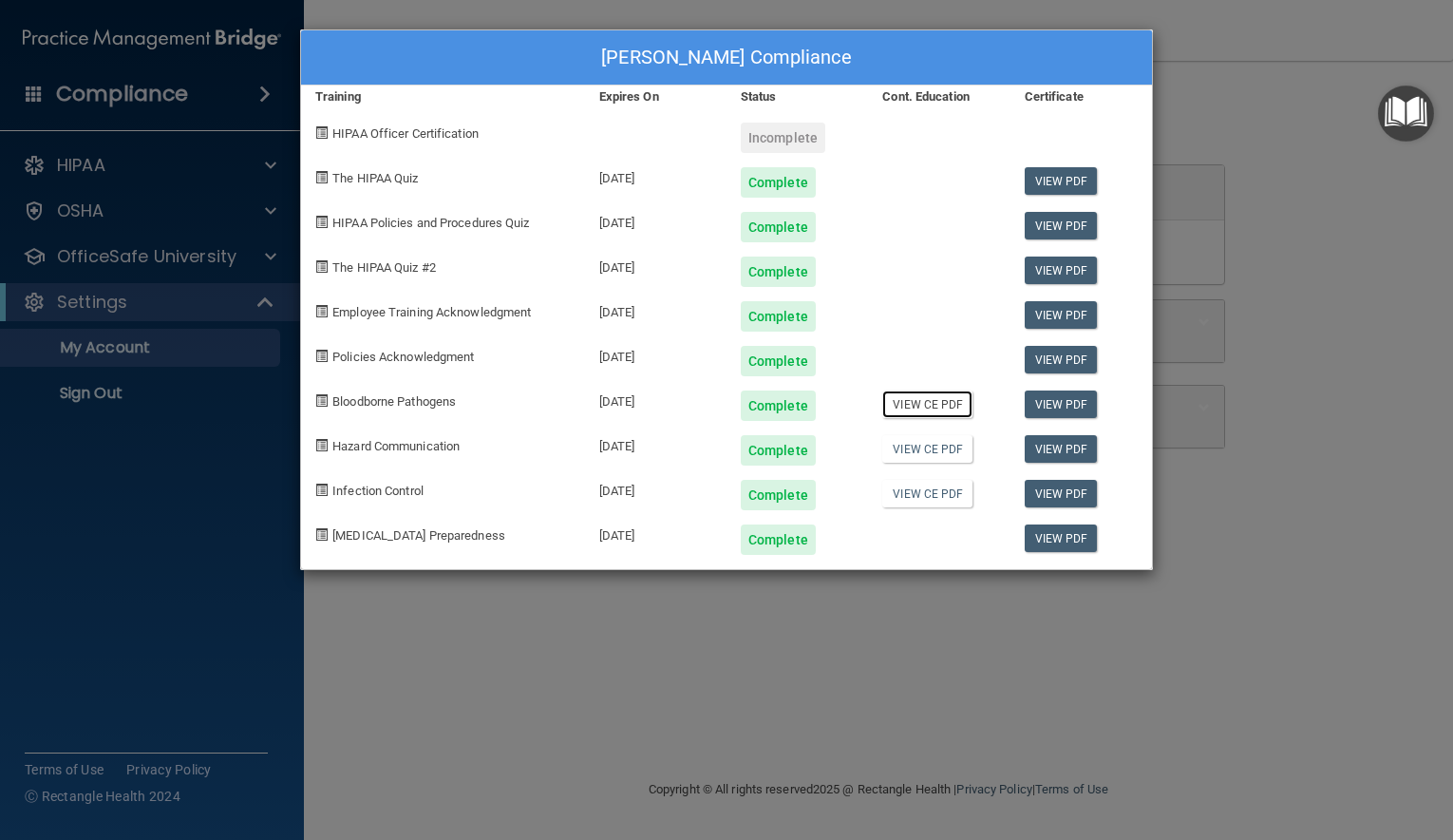
click at [925, 401] on link "View CE PDF" at bounding box center [927, 404] width 90 height 28
click at [1269, 112] on div "[PERSON_NAME] Compliance Training Expires On Status Cont. Education Certificate…" at bounding box center [726, 420] width 1453 height 840
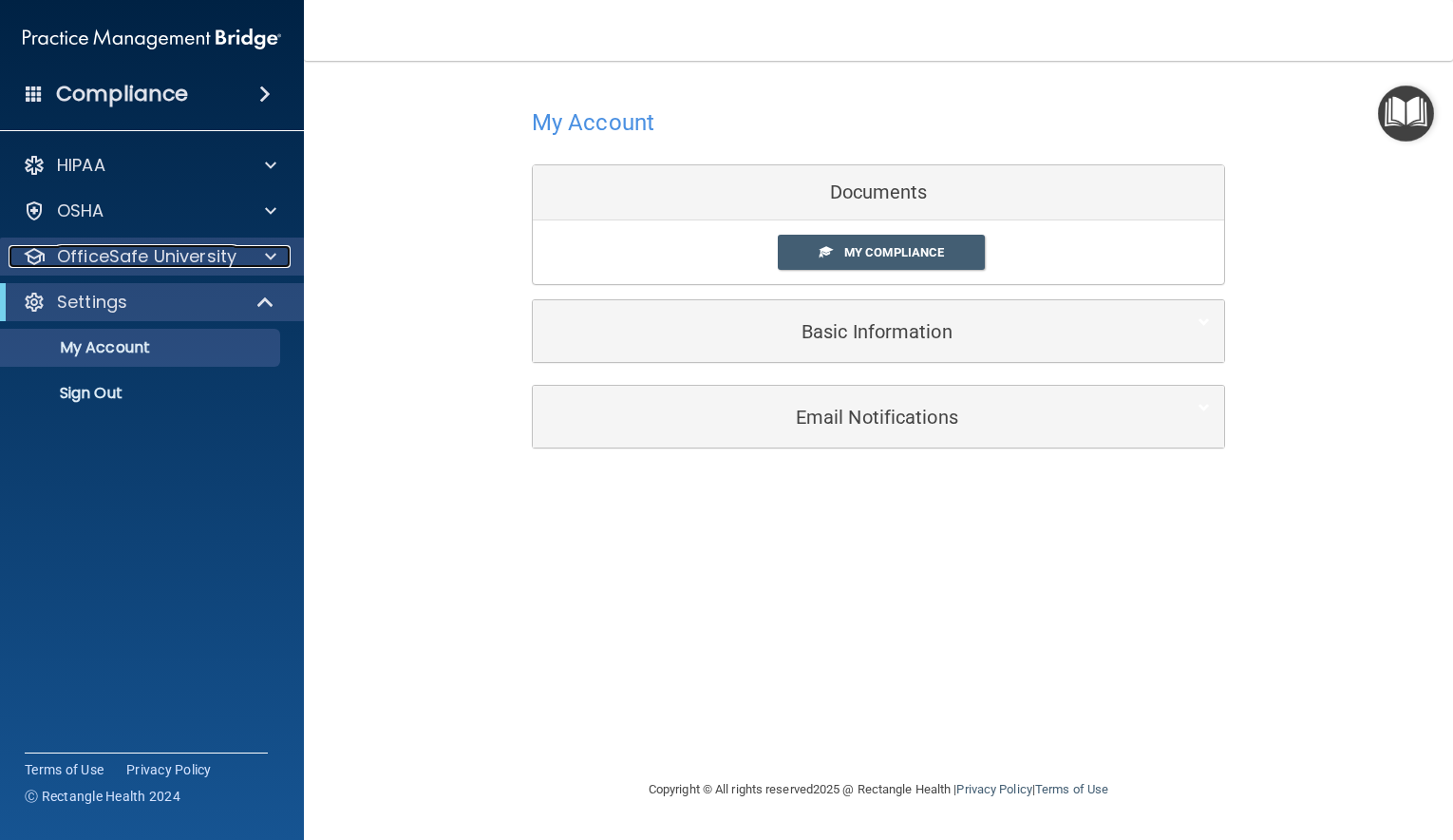
click at [265, 263] on div at bounding box center [268, 256] width 47 height 23
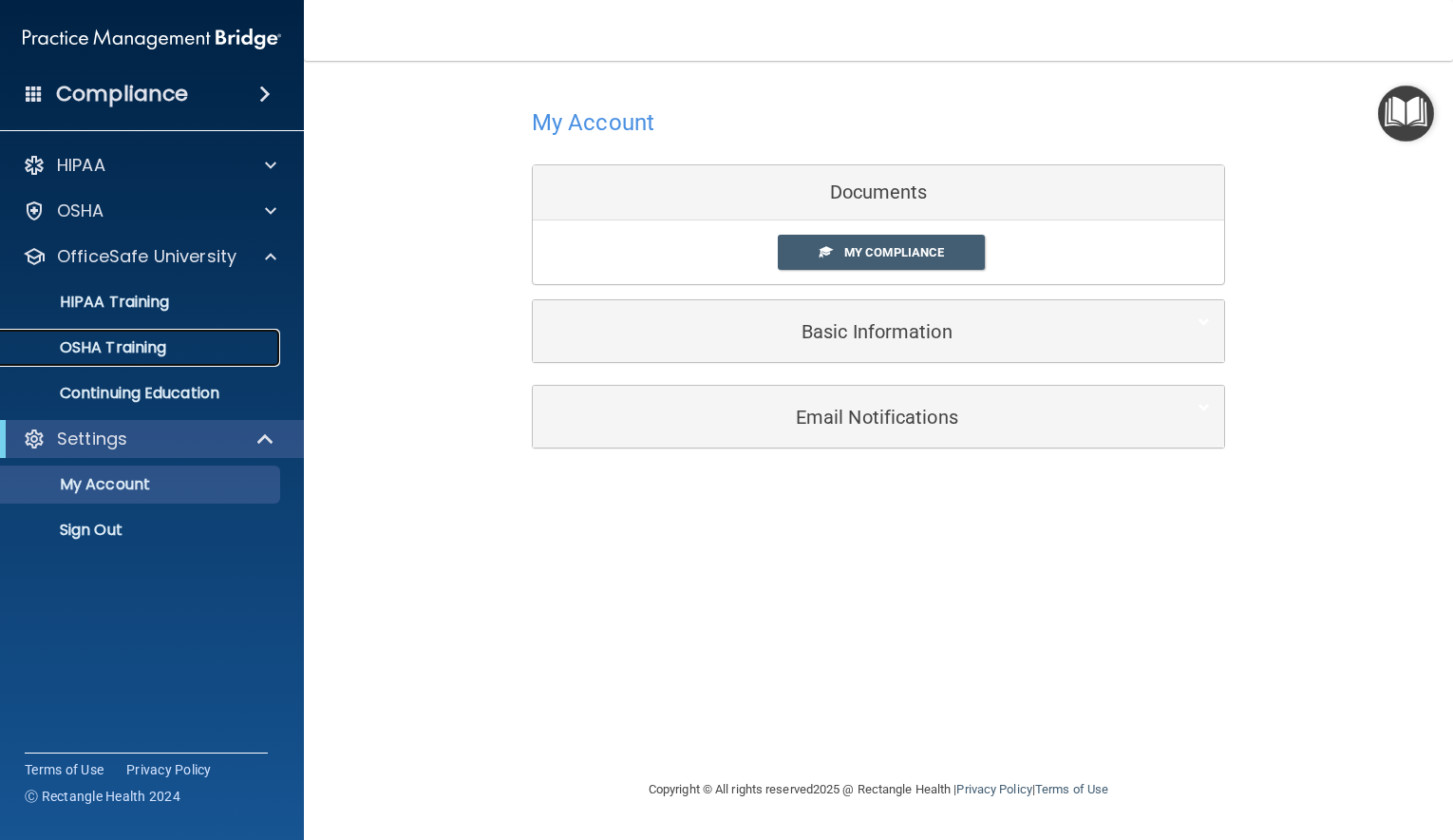
click at [125, 350] on p "OSHA Training" at bounding box center [90, 347] width 154 height 19
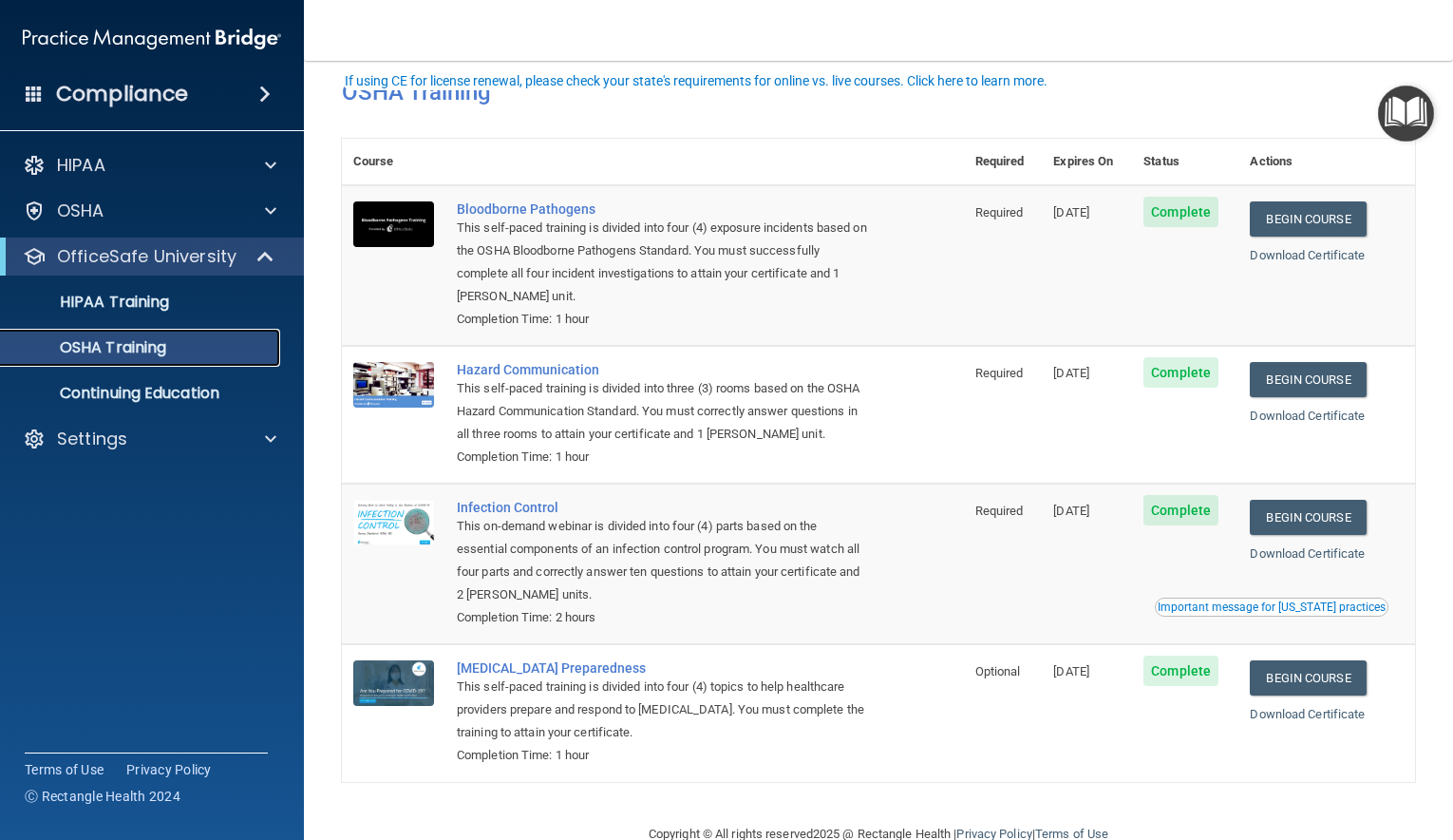
scroll to position [70, 0]
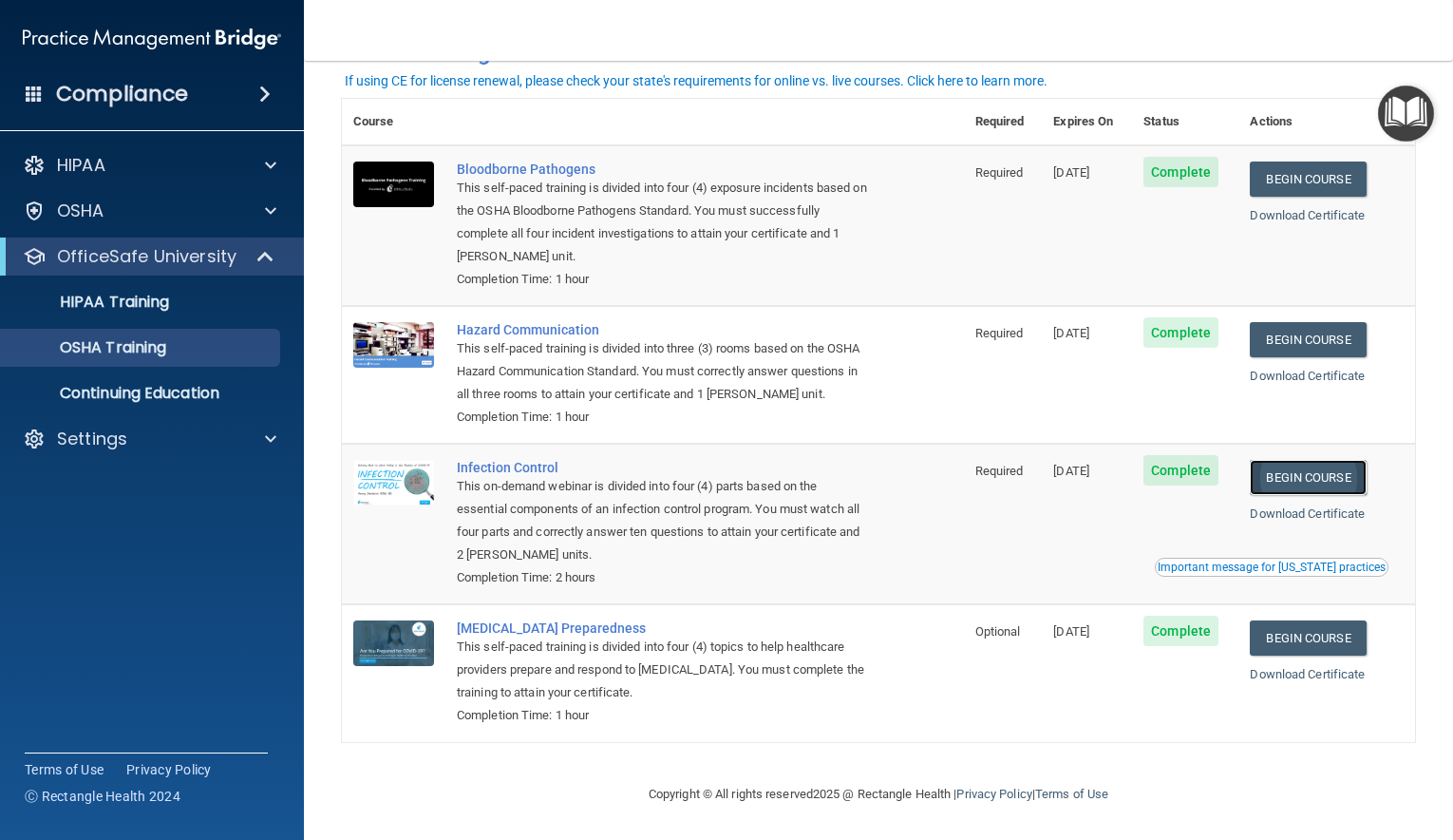
click at [1316, 479] on link "Begin Course" at bounding box center [1307, 478] width 115 height 36
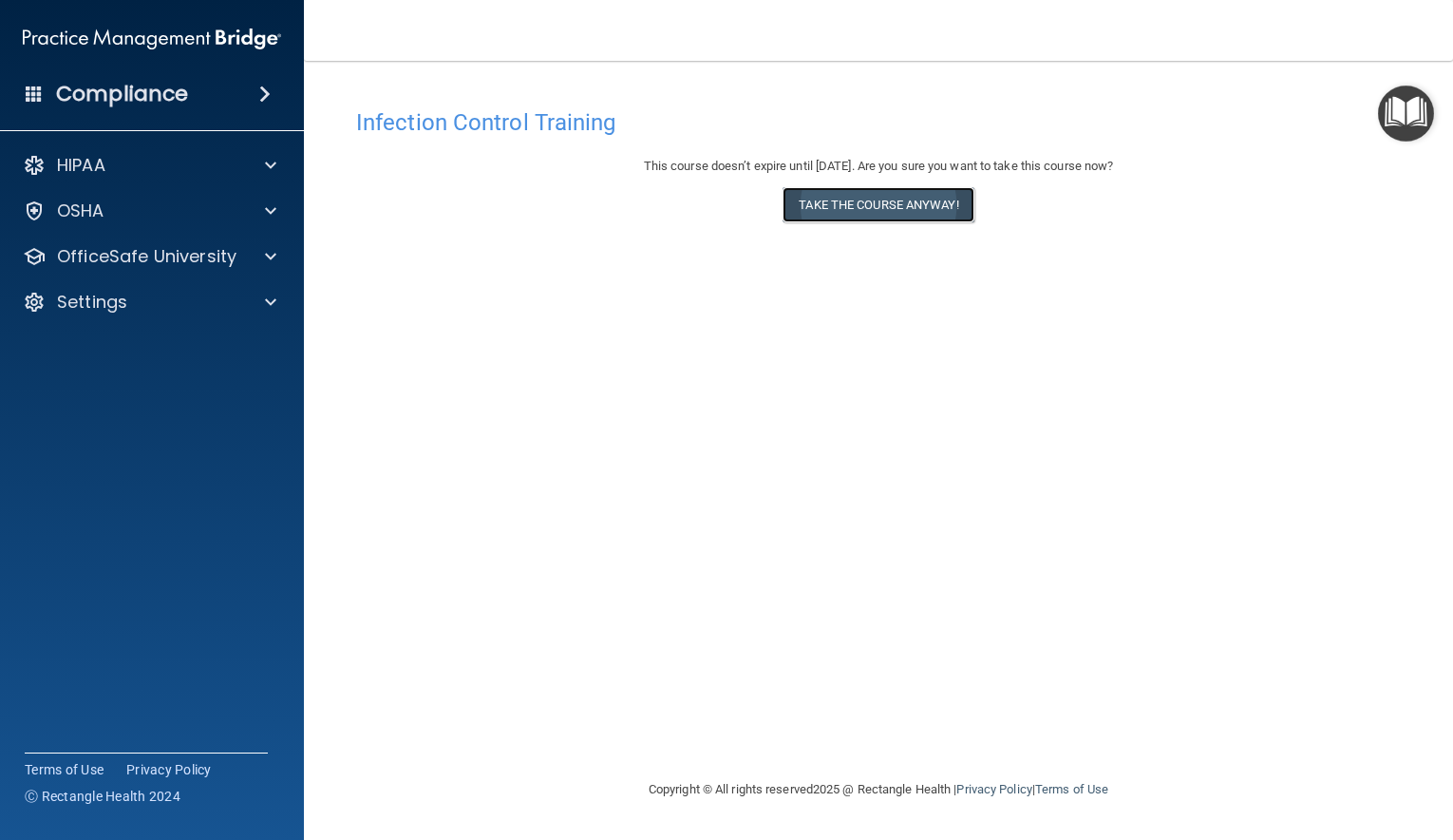
click at [814, 202] on button "Take the course anyway!" at bounding box center [878, 205] width 191 height 36
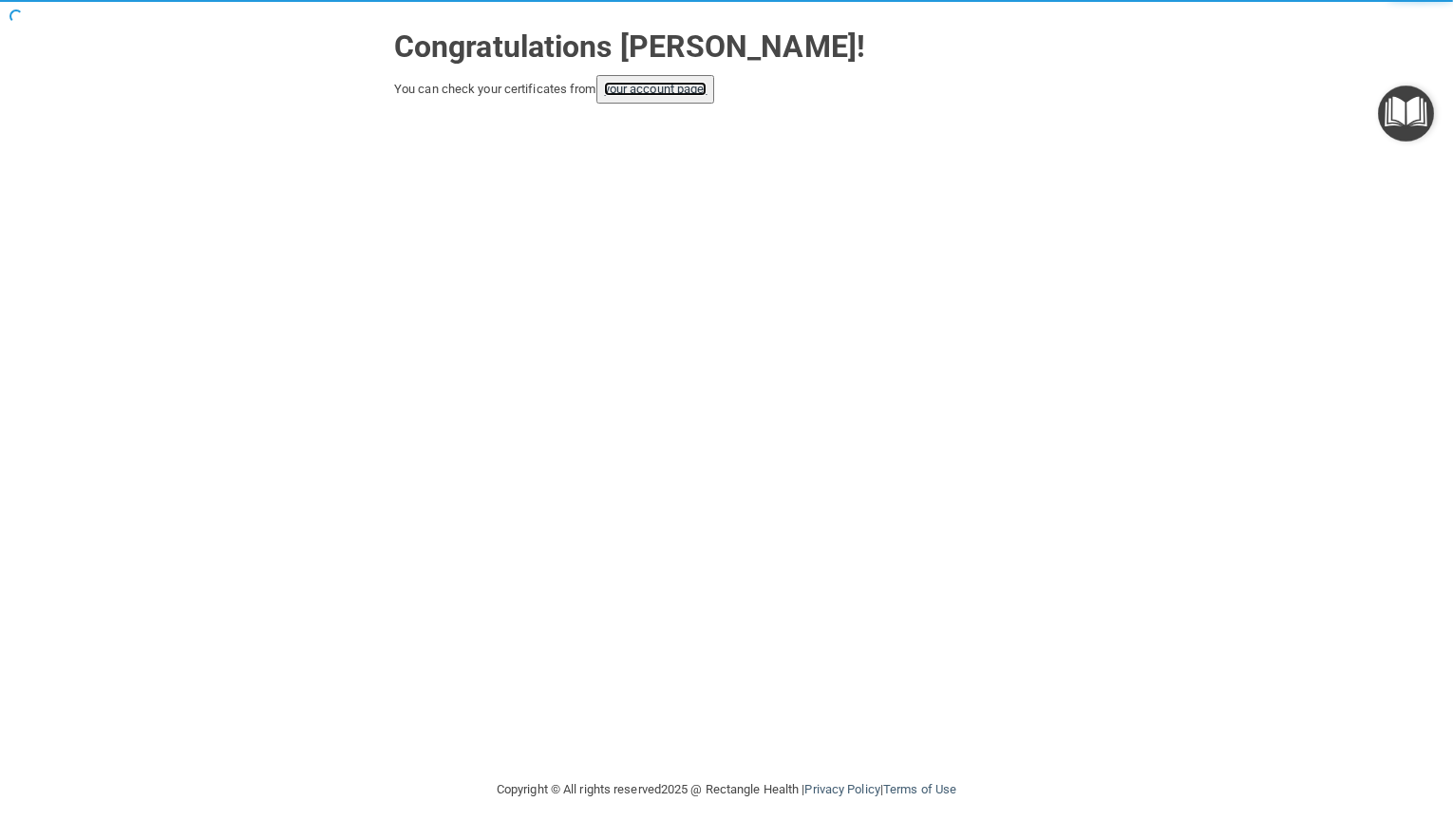
click at [676, 95] on link "your account page!" at bounding box center [655, 89] width 104 height 14
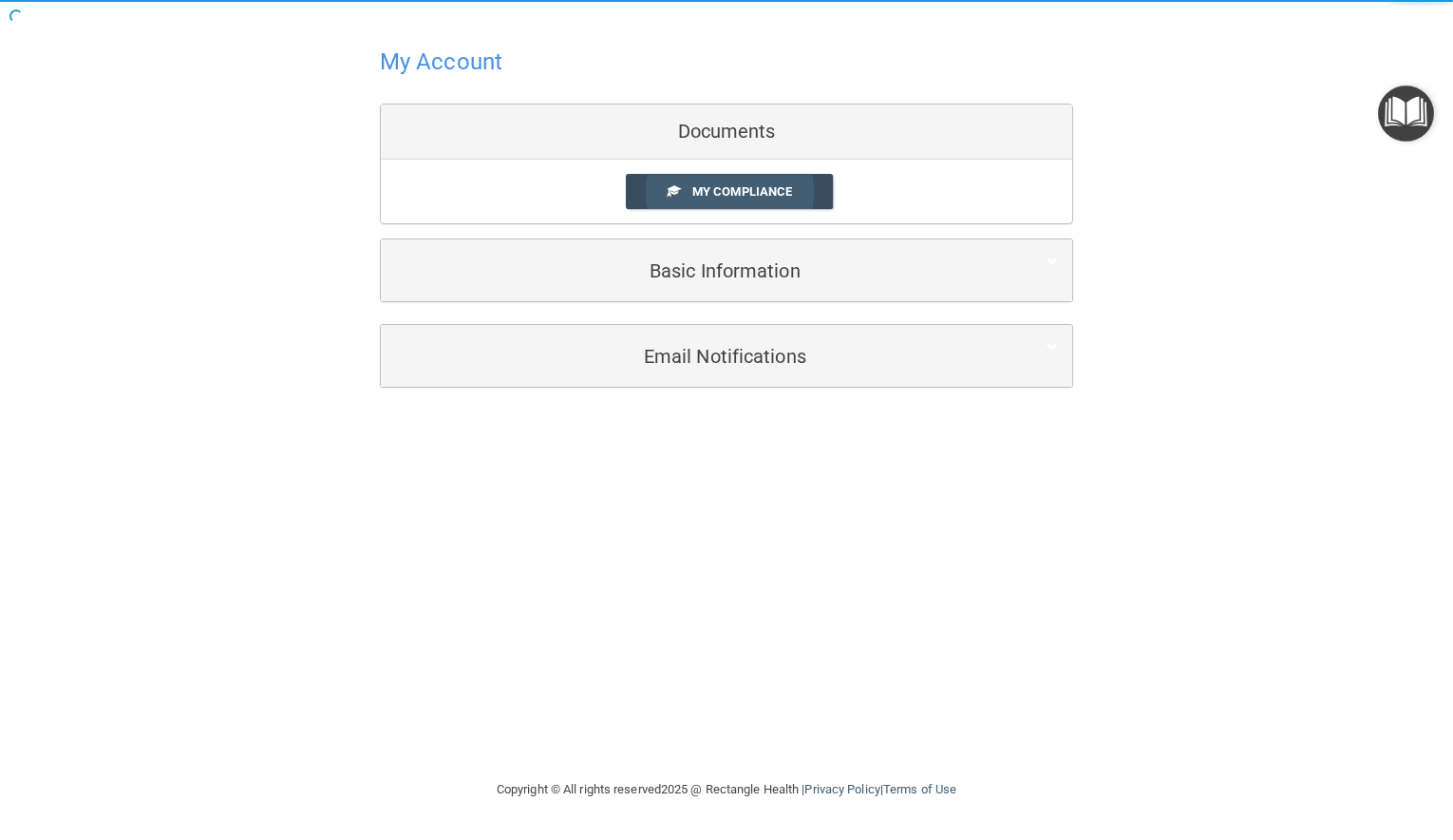
click at [718, 195] on span "My Compliance" at bounding box center [741, 191] width 100 height 14
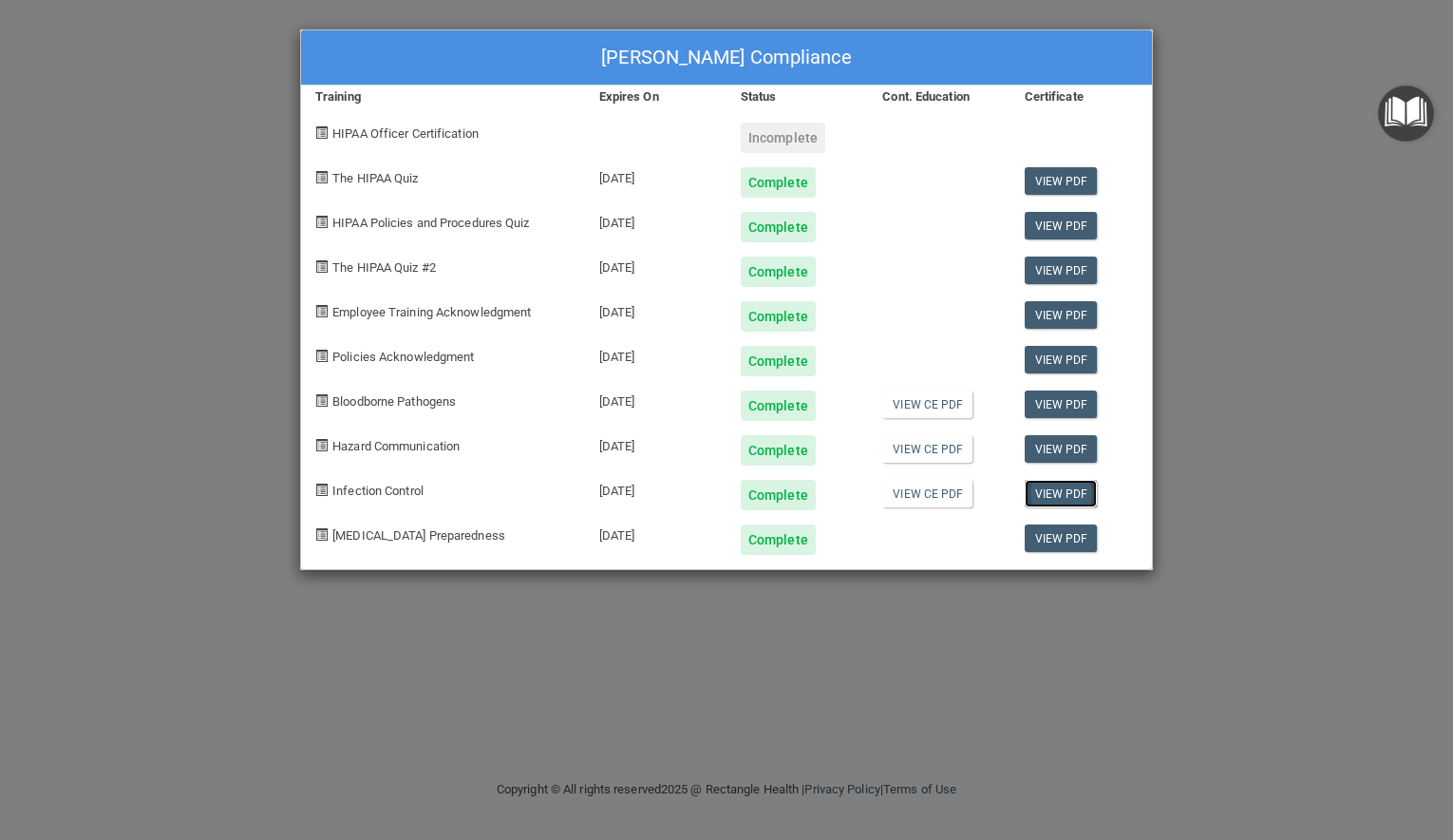
click at [1059, 496] on link "View PDF" at bounding box center [1061, 494] width 73 height 28
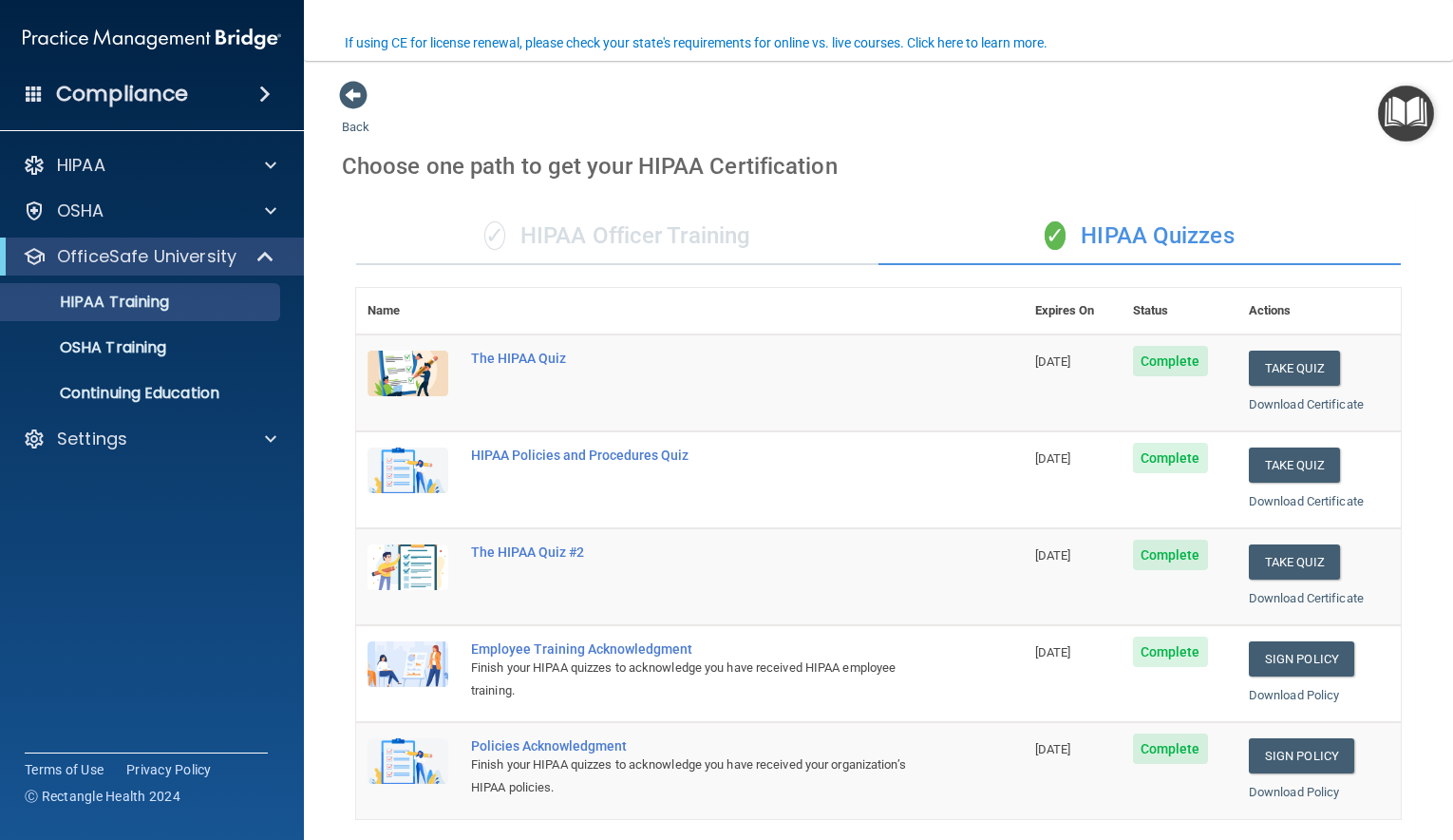
scroll to position [150, 0]
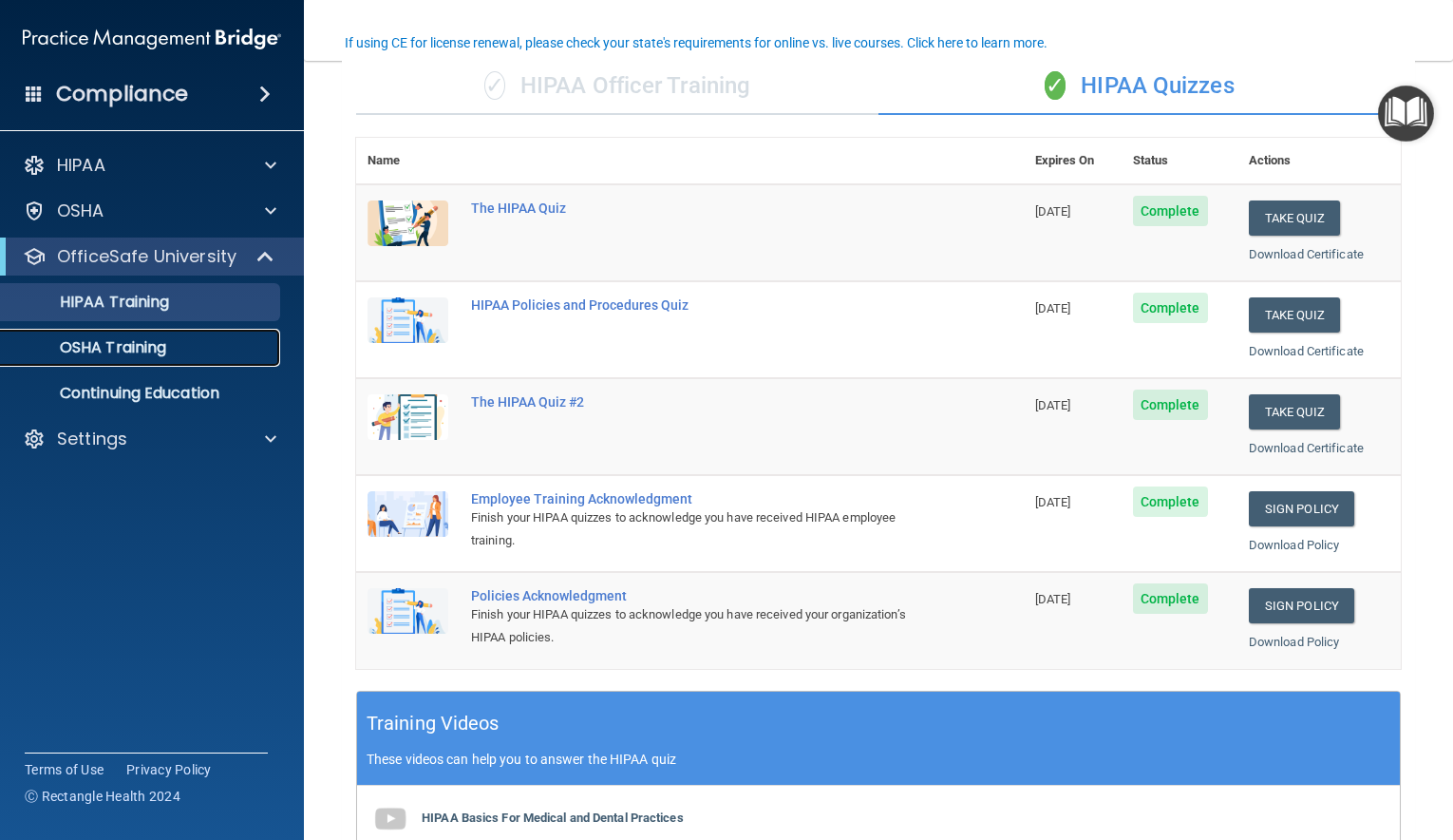
click at [157, 347] on p "OSHA Training" at bounding box center [90, 347] width 154 height 19
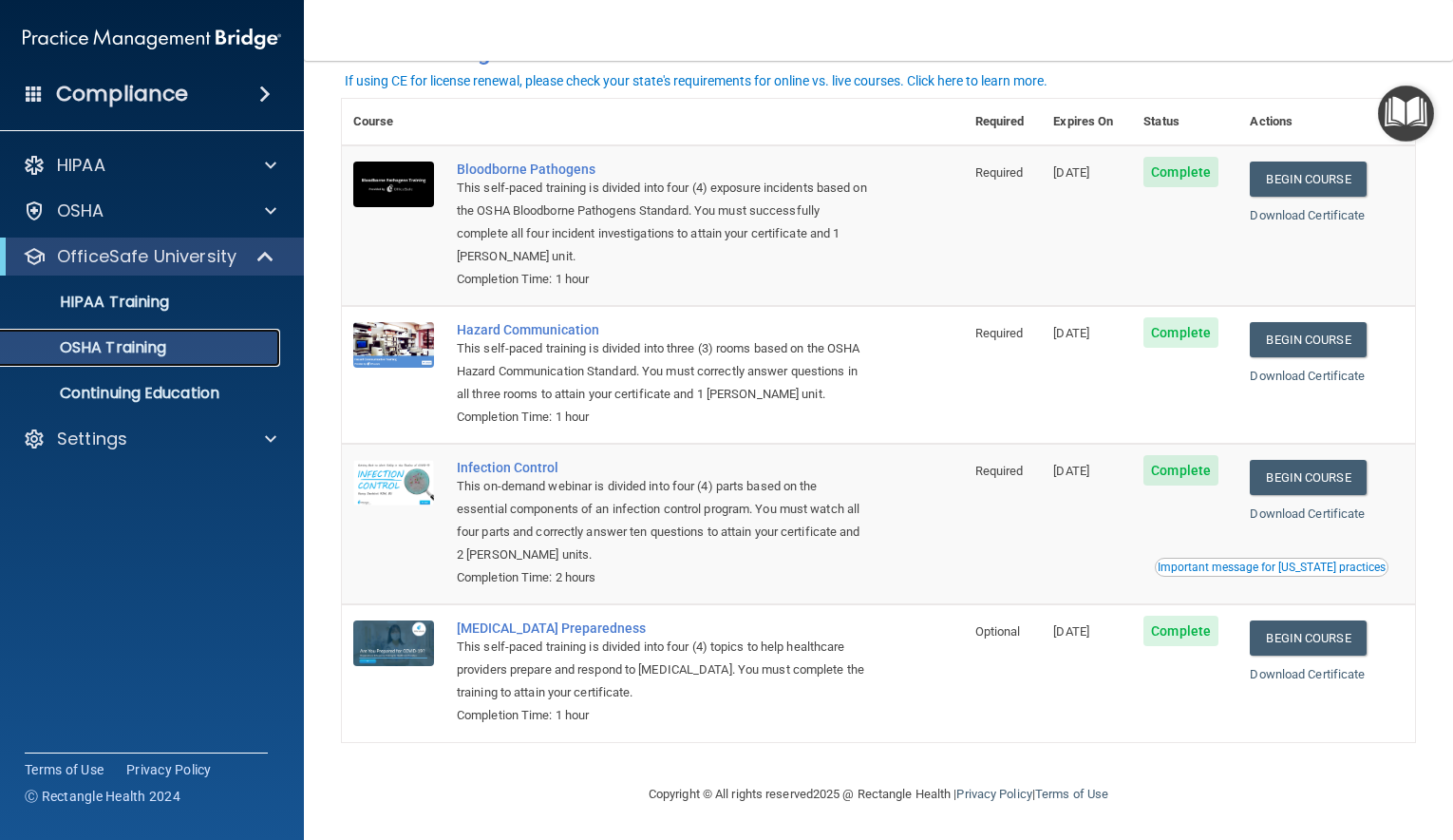
scroll to position [70, 0]
click at [1328, 636] on link "Begin Course" at bounding box center [1307, 638] width 115 height 36
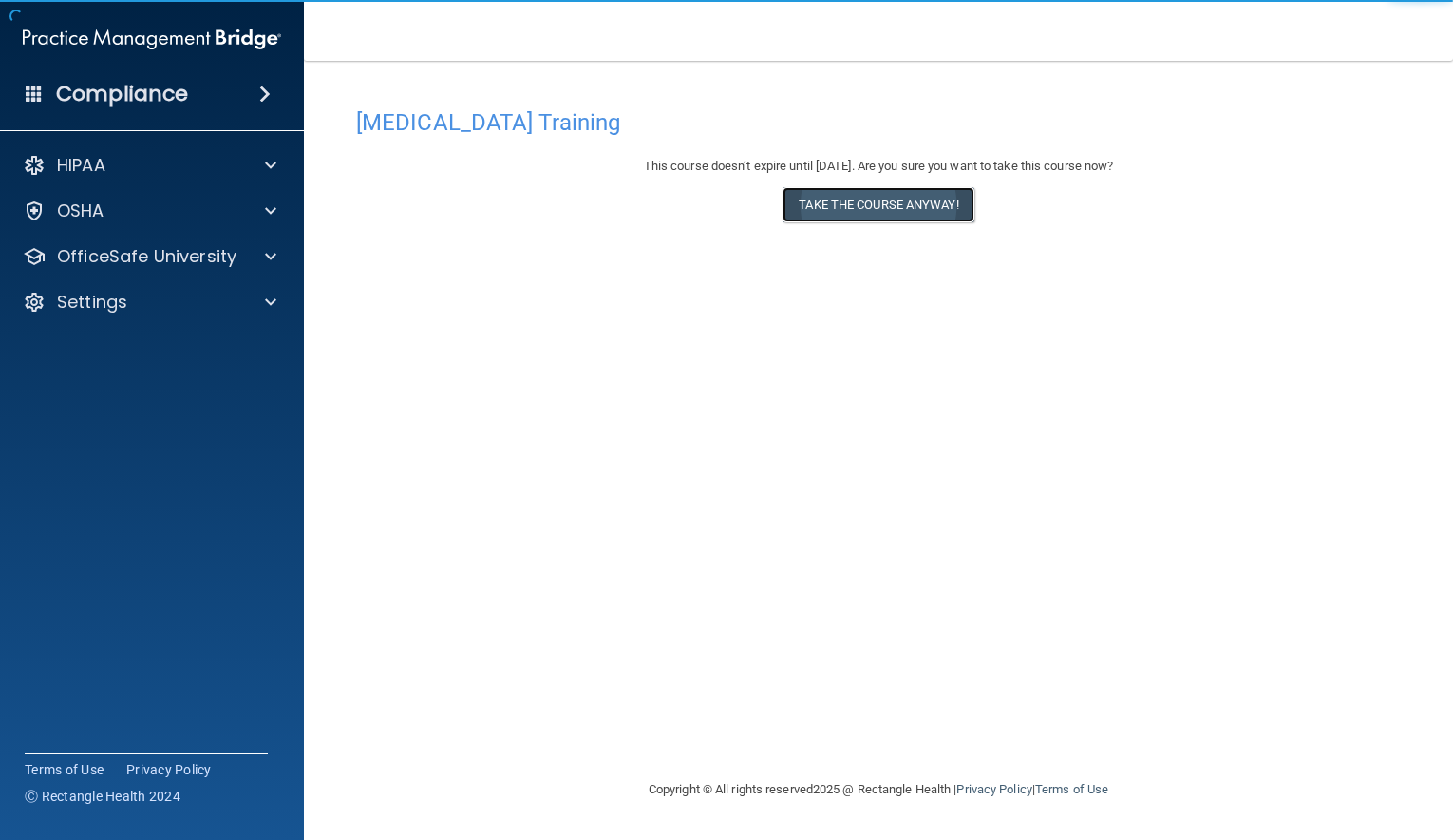
click at [899, 196] on button "Take the course anyway!" at bounding box center [878, 205] width 191 height 36
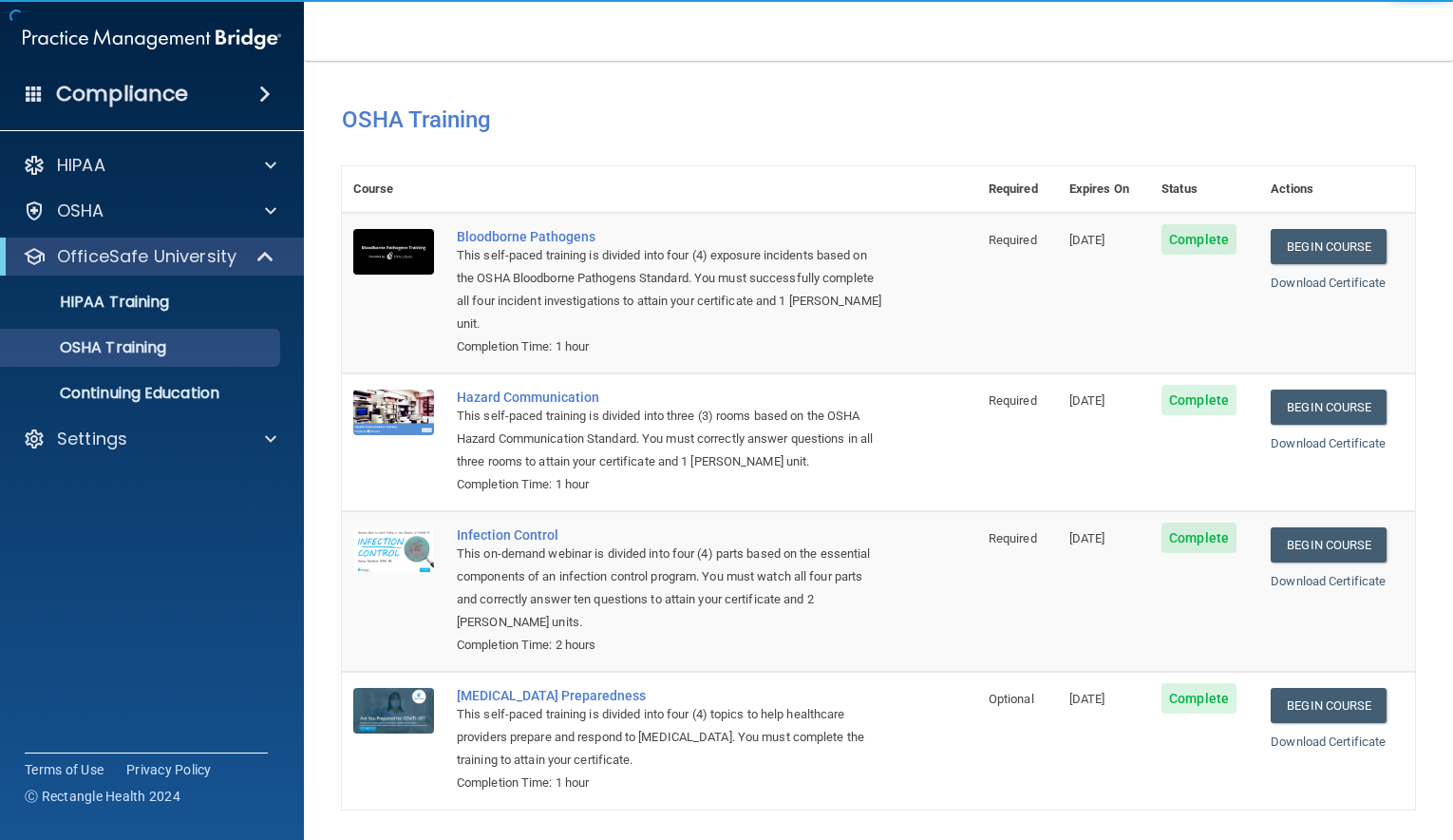
scroll to position [70, 0]
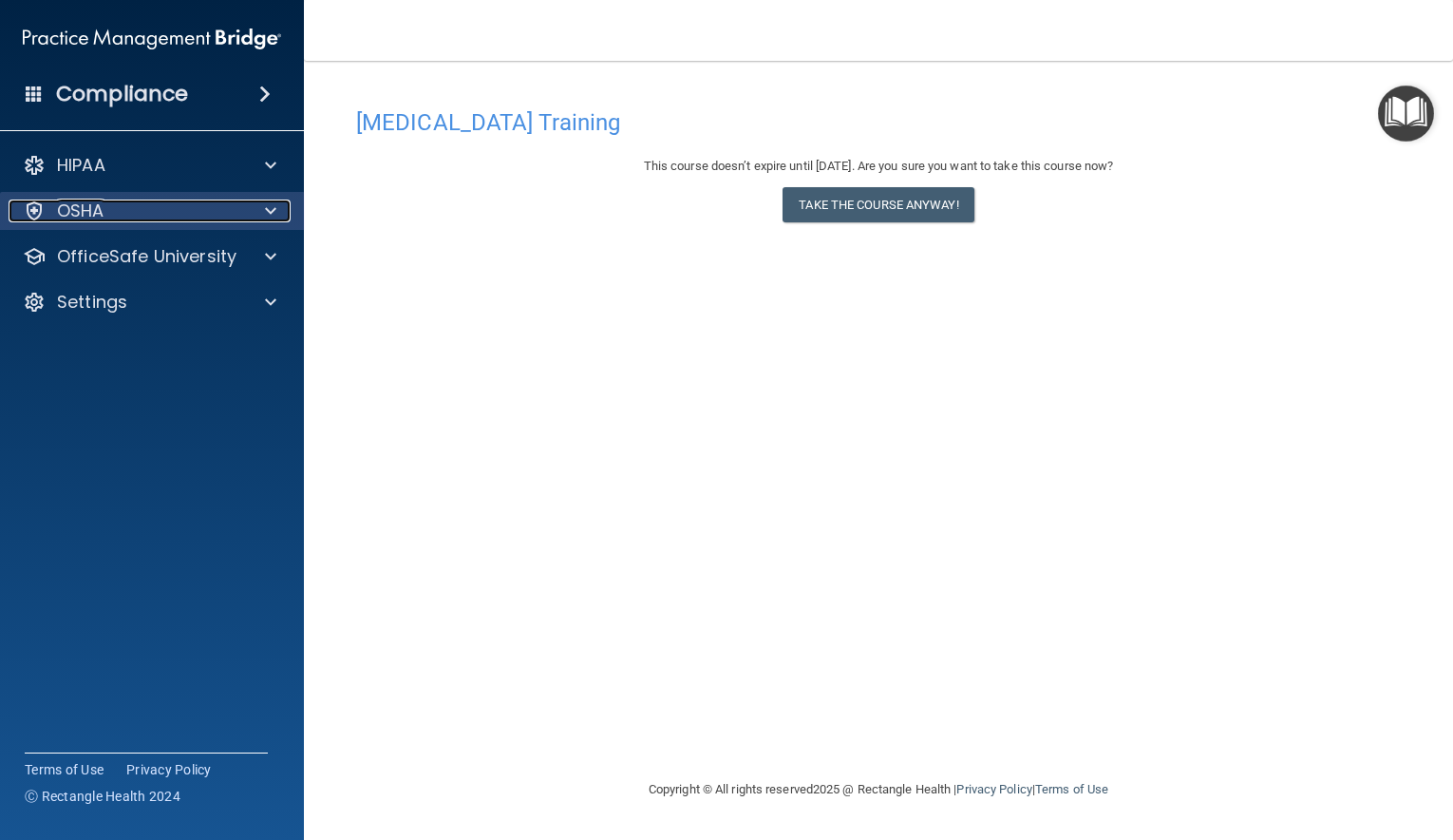
click at [270, 203] on span at bounding box center [270, 210] width 12 height 23
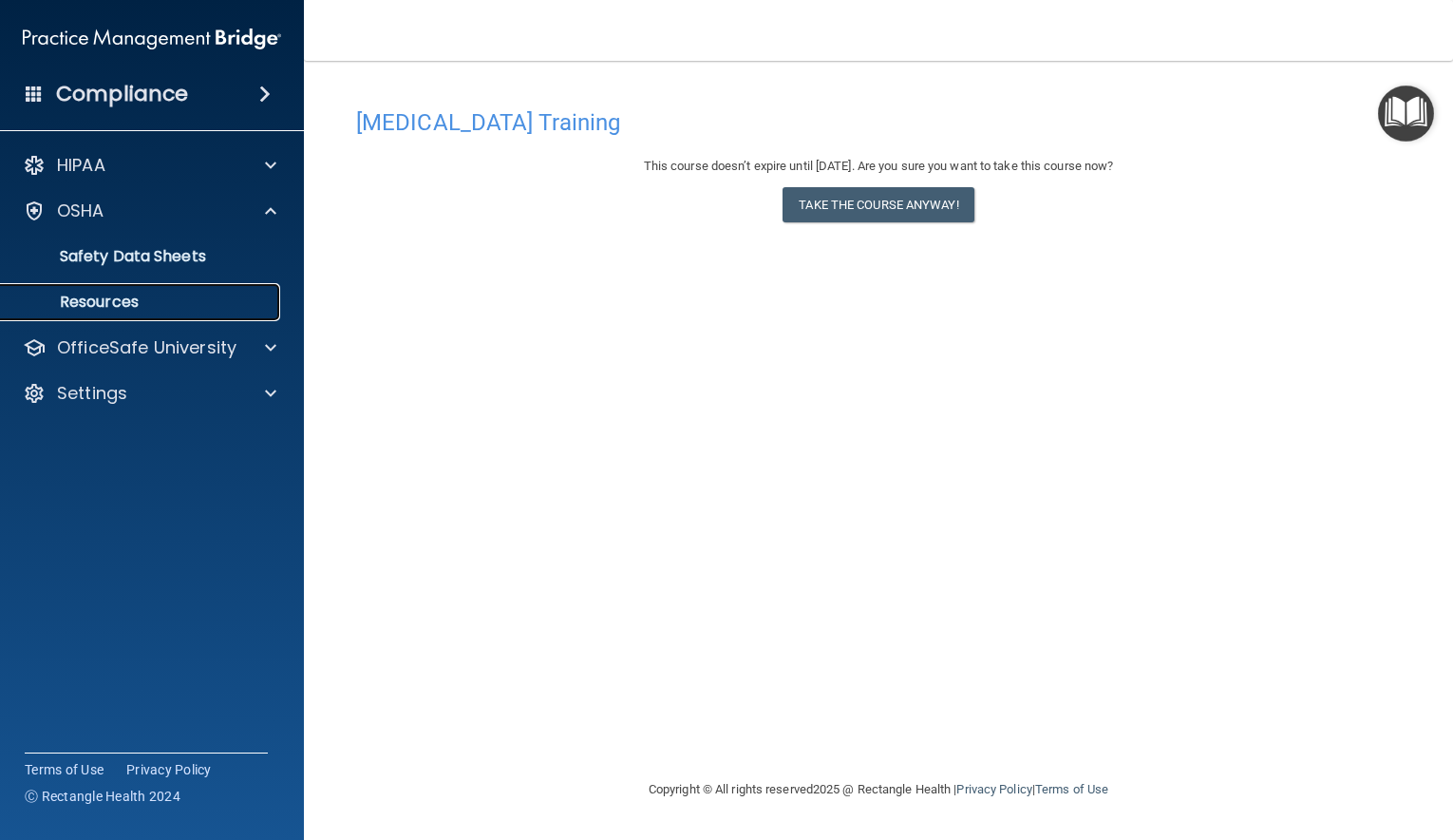
click at [121, 299] on p "Resources" at bounding box center [142, 301] width 260 height 19
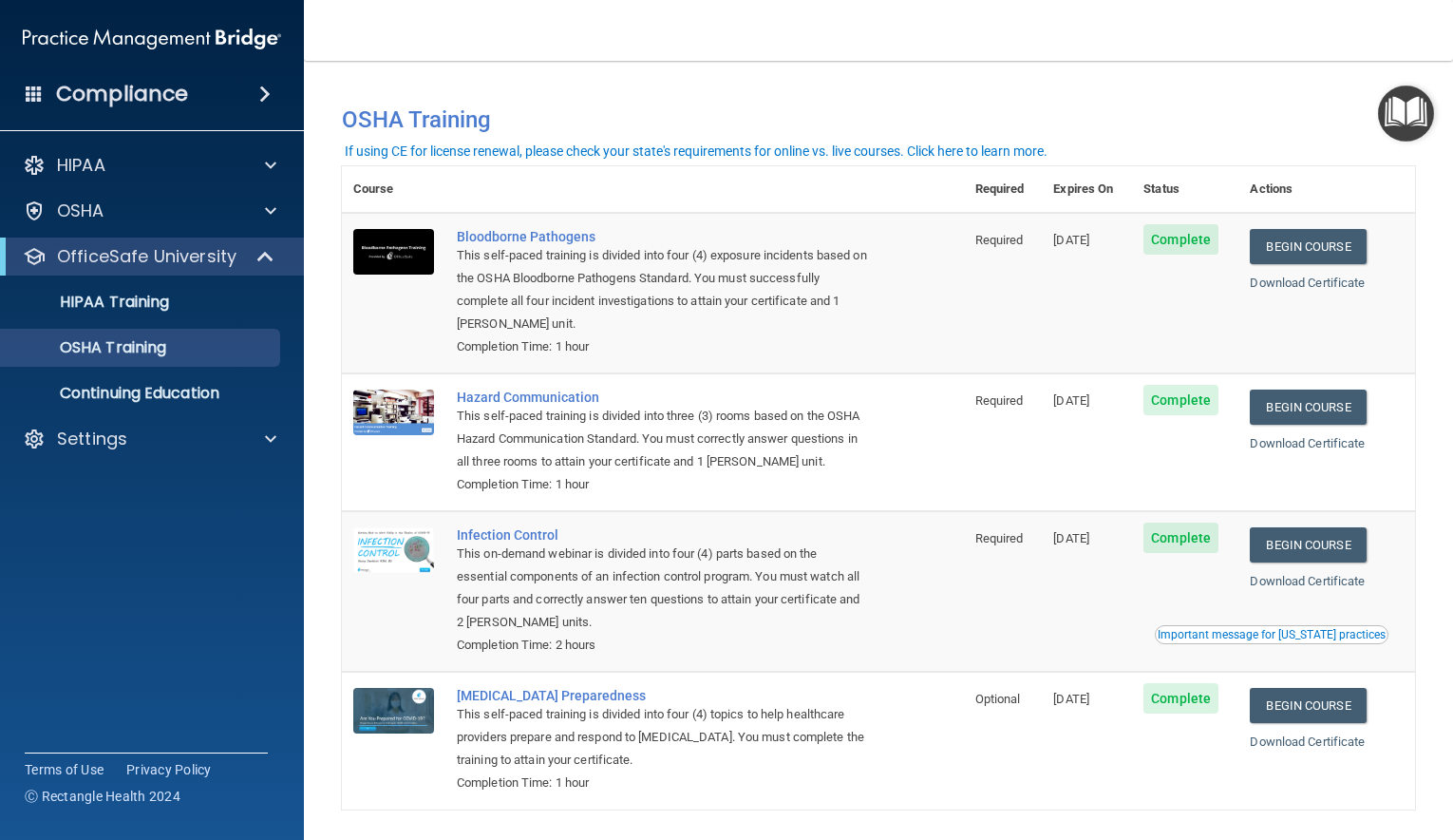
scroll to position [70, 0]
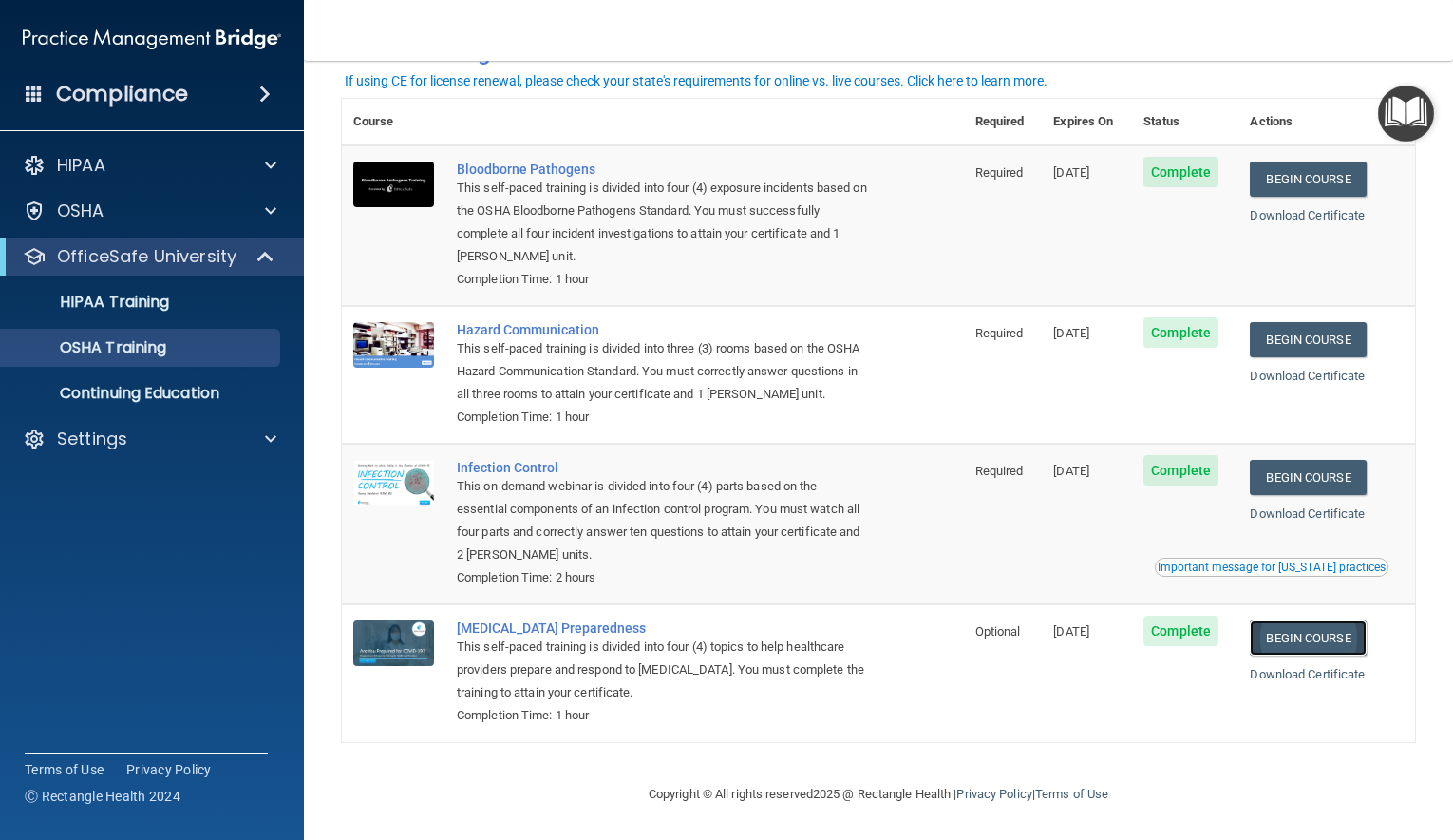
click at [1310, 631] on link "Begin Course" at bounding box center [1307, 638] width 115 height 36
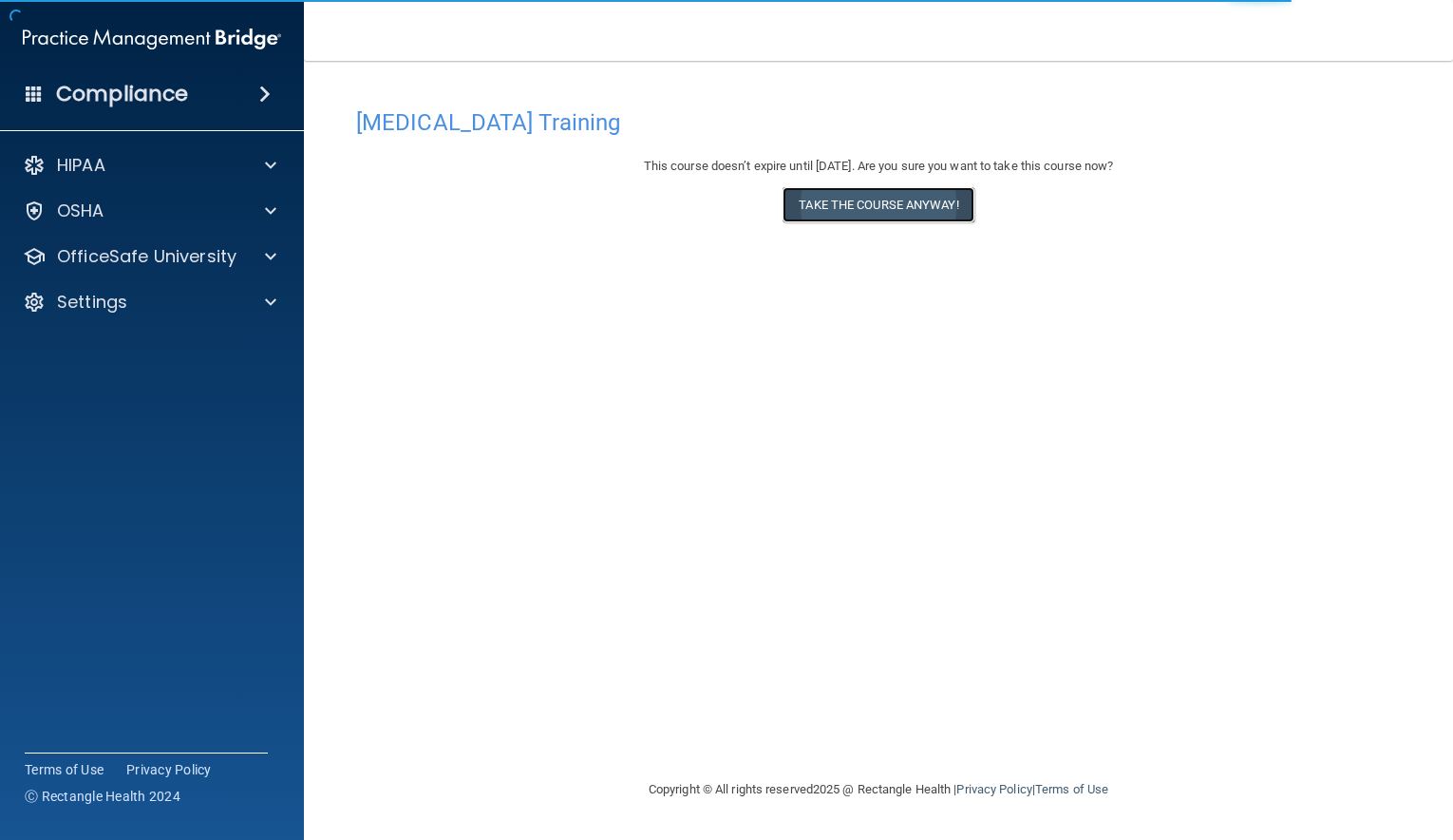
click at [892, 198] on button "Take the course anyway!" at bounding box center [878, 205] width 191 height 36
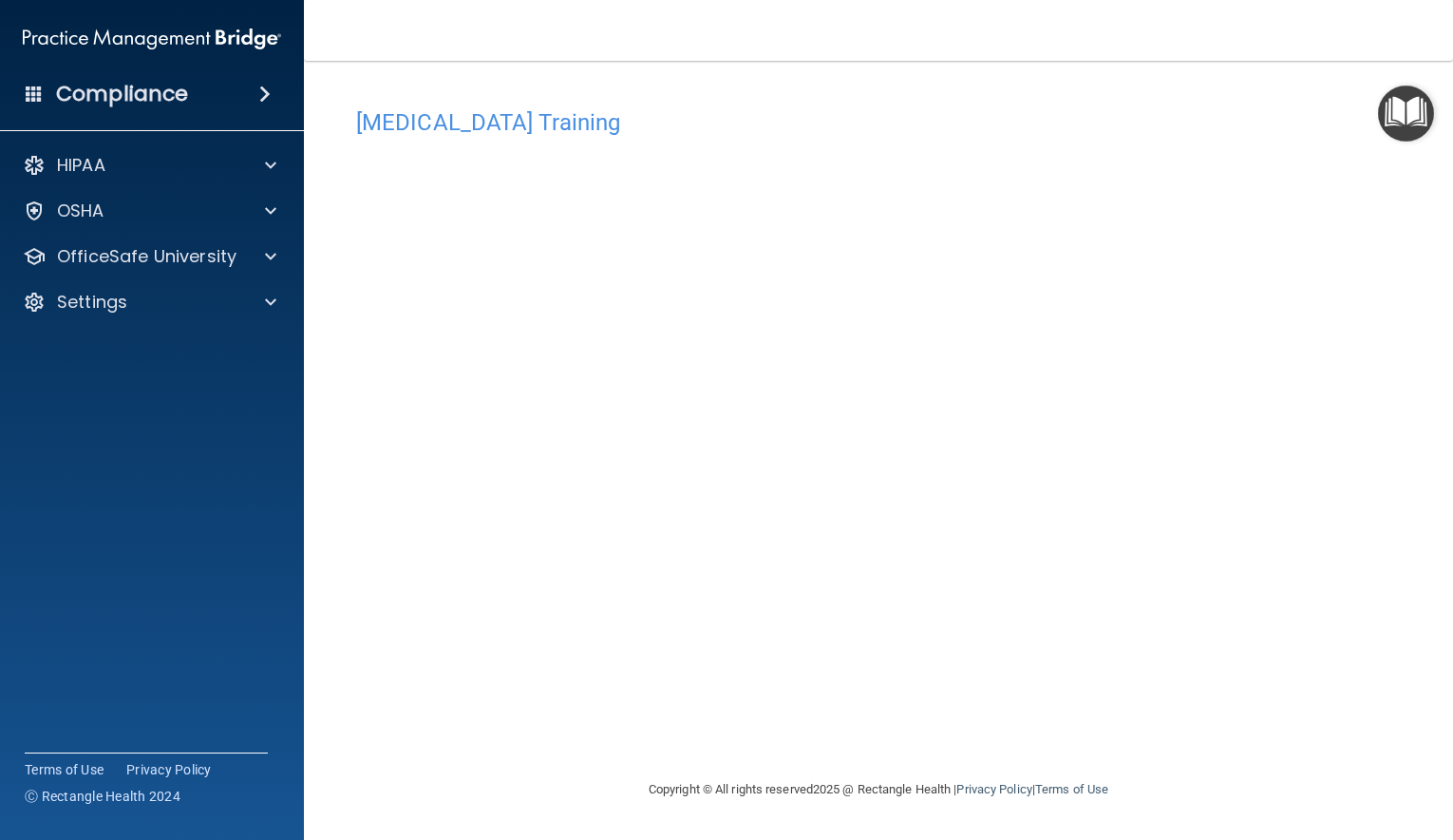
click at [1404, 113] on img "Open Resource Center" at bounding box center [1406, 114] width 56 height 56
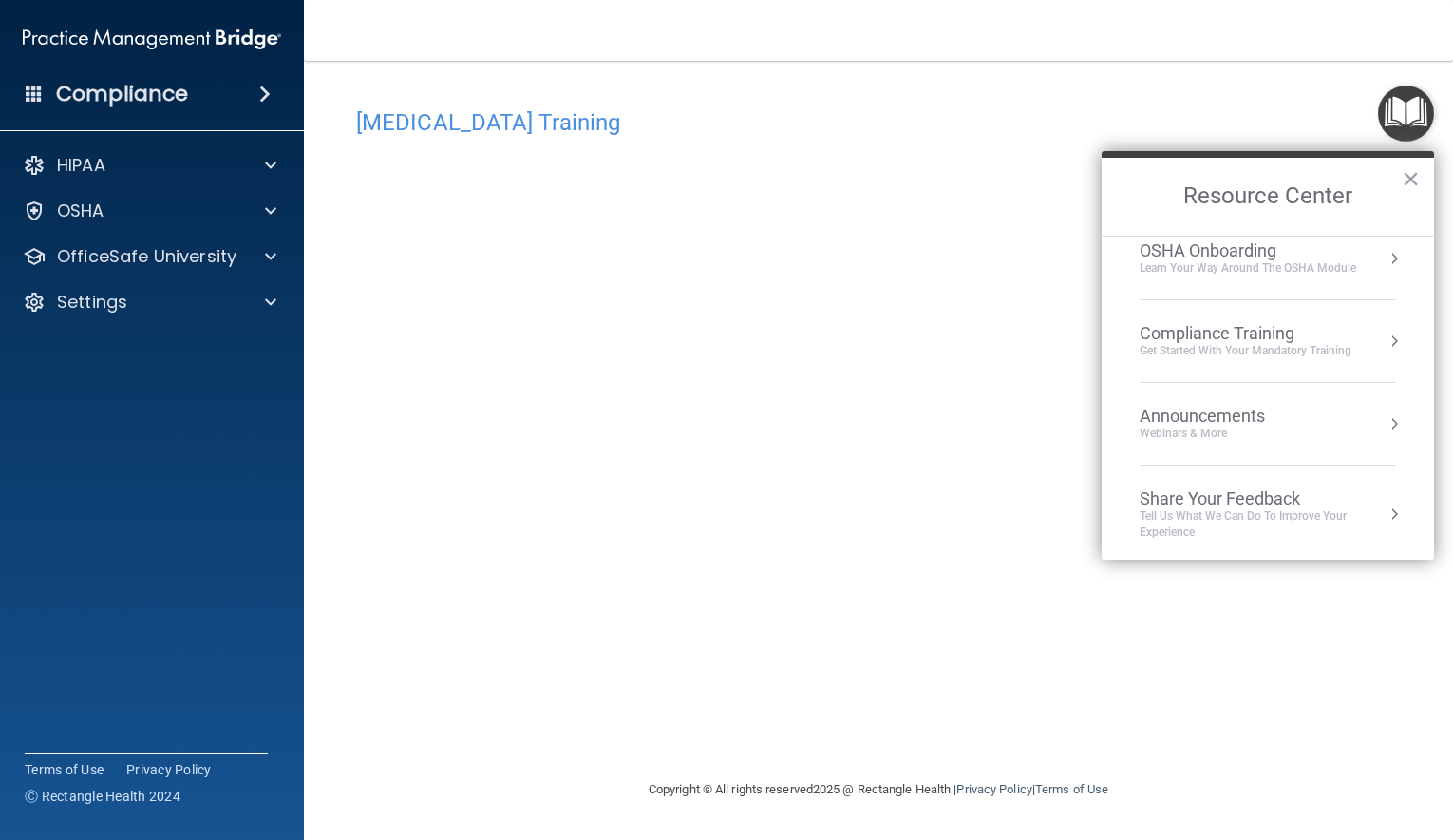
scroll to position [107, 0]
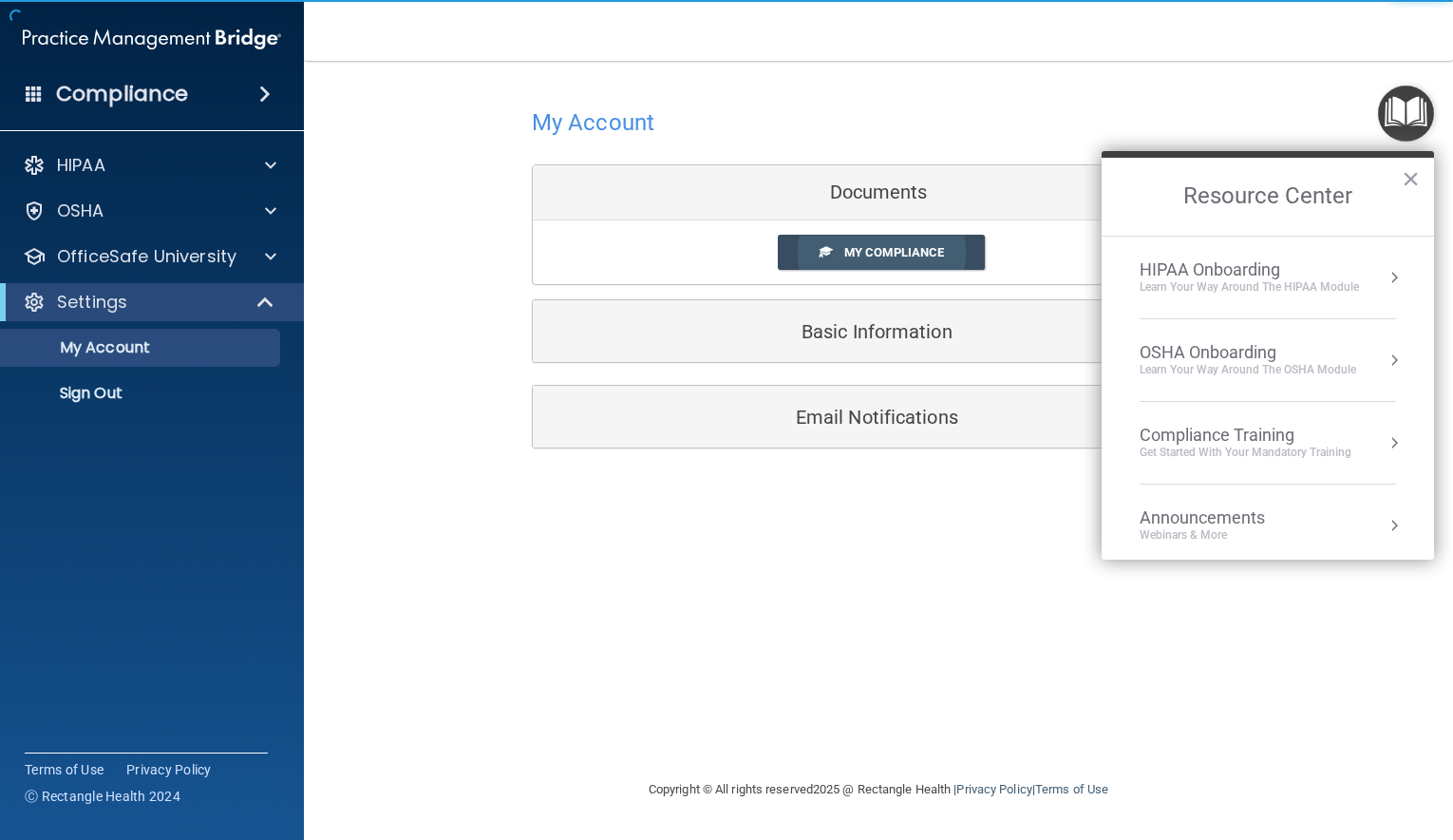
click at [869, 253] on span "My Compliance" at bounding box center [893, 252] width 100 height 14
click at [1418, 181] on button "×" at bounding box center [1411, 178] width 18 height 31
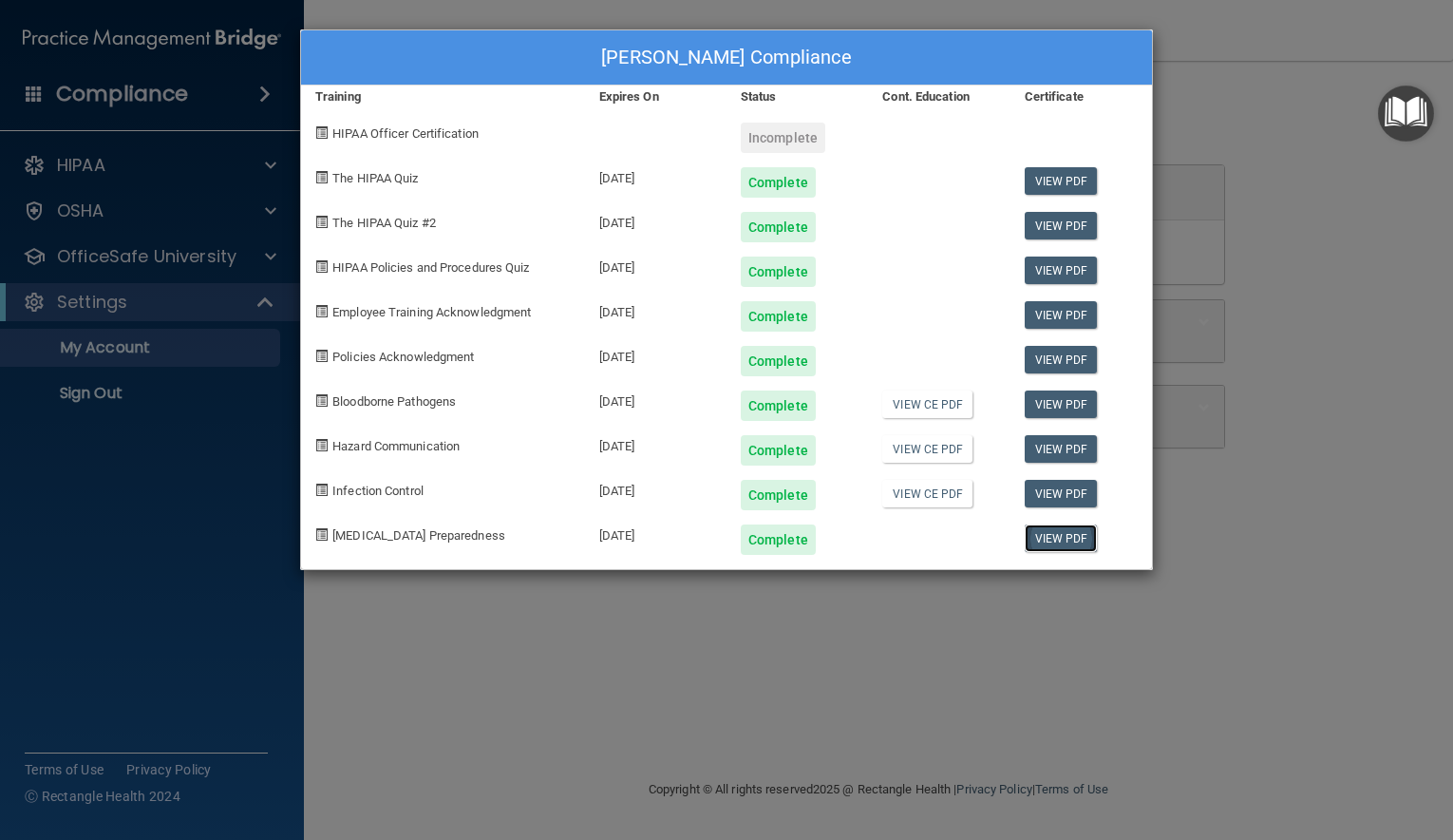
click at [1056, 541] on link "View PDF" at bounding box center [1061, 538] width 73 height 28
click at [184, 524] on div "[PERSON_NAME] Compliance Training Expires On Status Cont. Education Certificate…" at bounding box center [726, 420] width 1453 height 840
